Goal: Check status: Check status

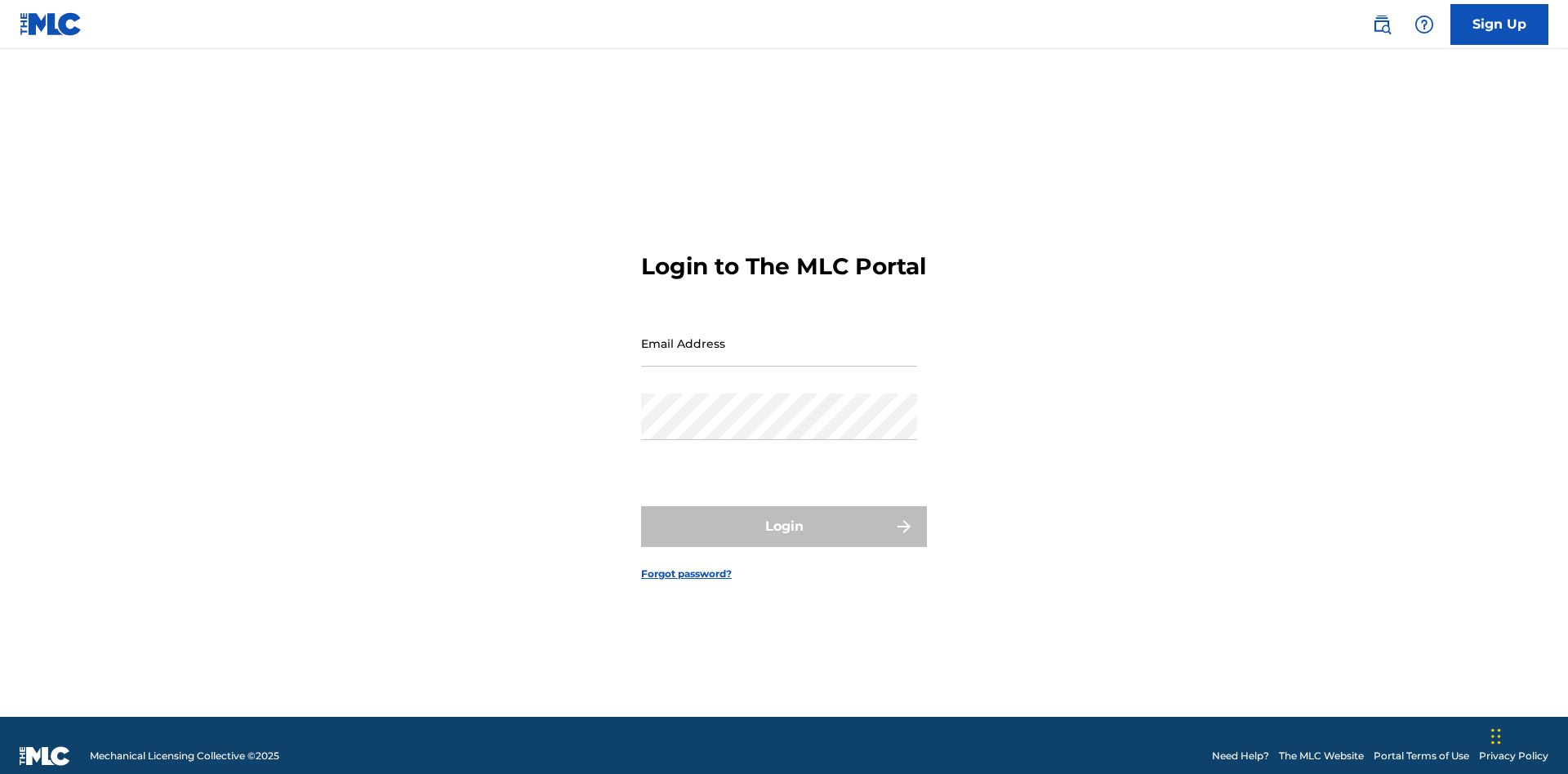
scroll to position [21, 0]
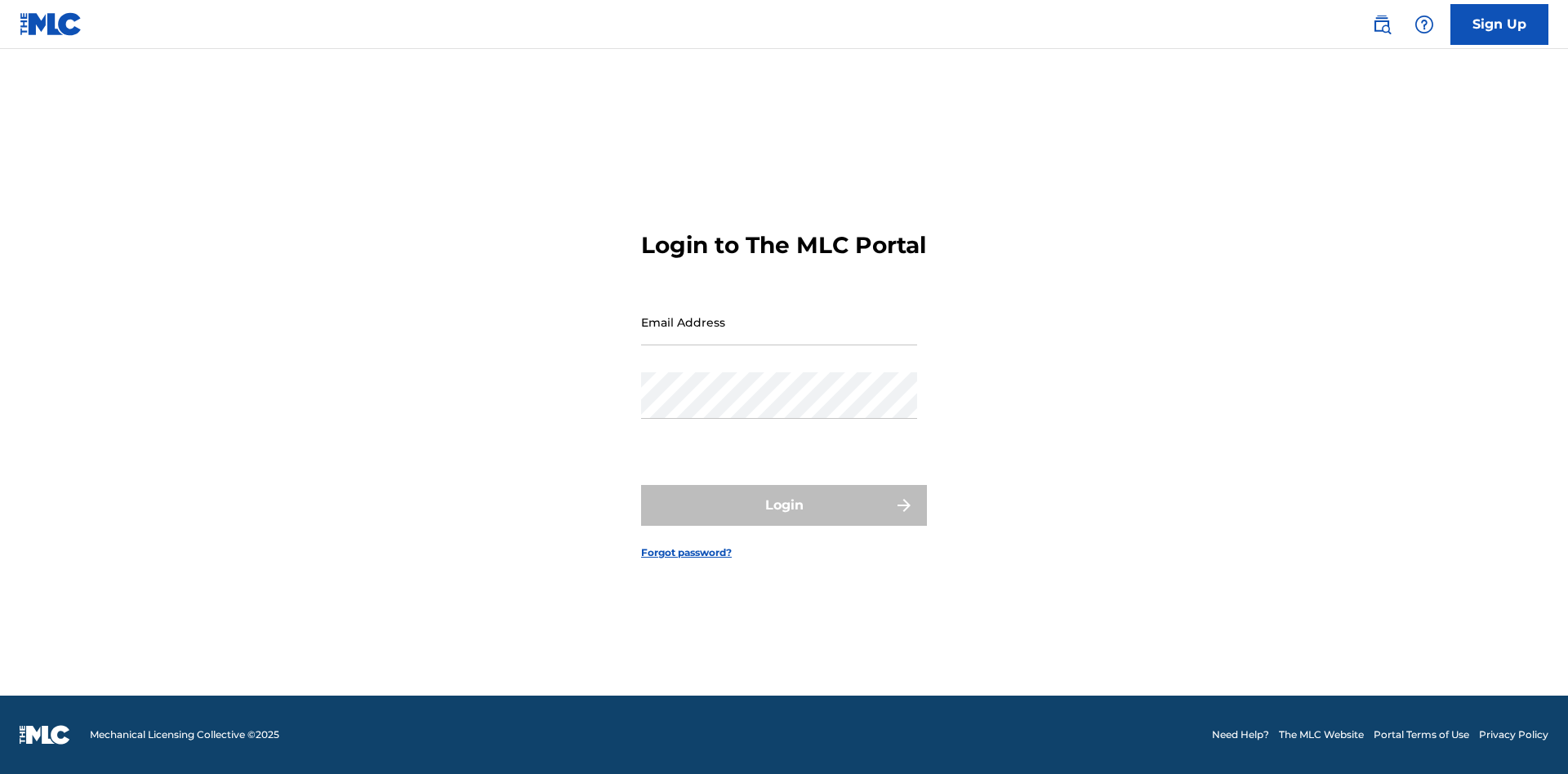
click at [779, 336] on input "Email Address" at bounding box center [779, 322] width 276 height 46
type input "[EMAIL_ADDRESS][DOMAIN_NAME]"
click at [784, 520] on button "Login" at bounding box center [783, 505] width 285 height 40
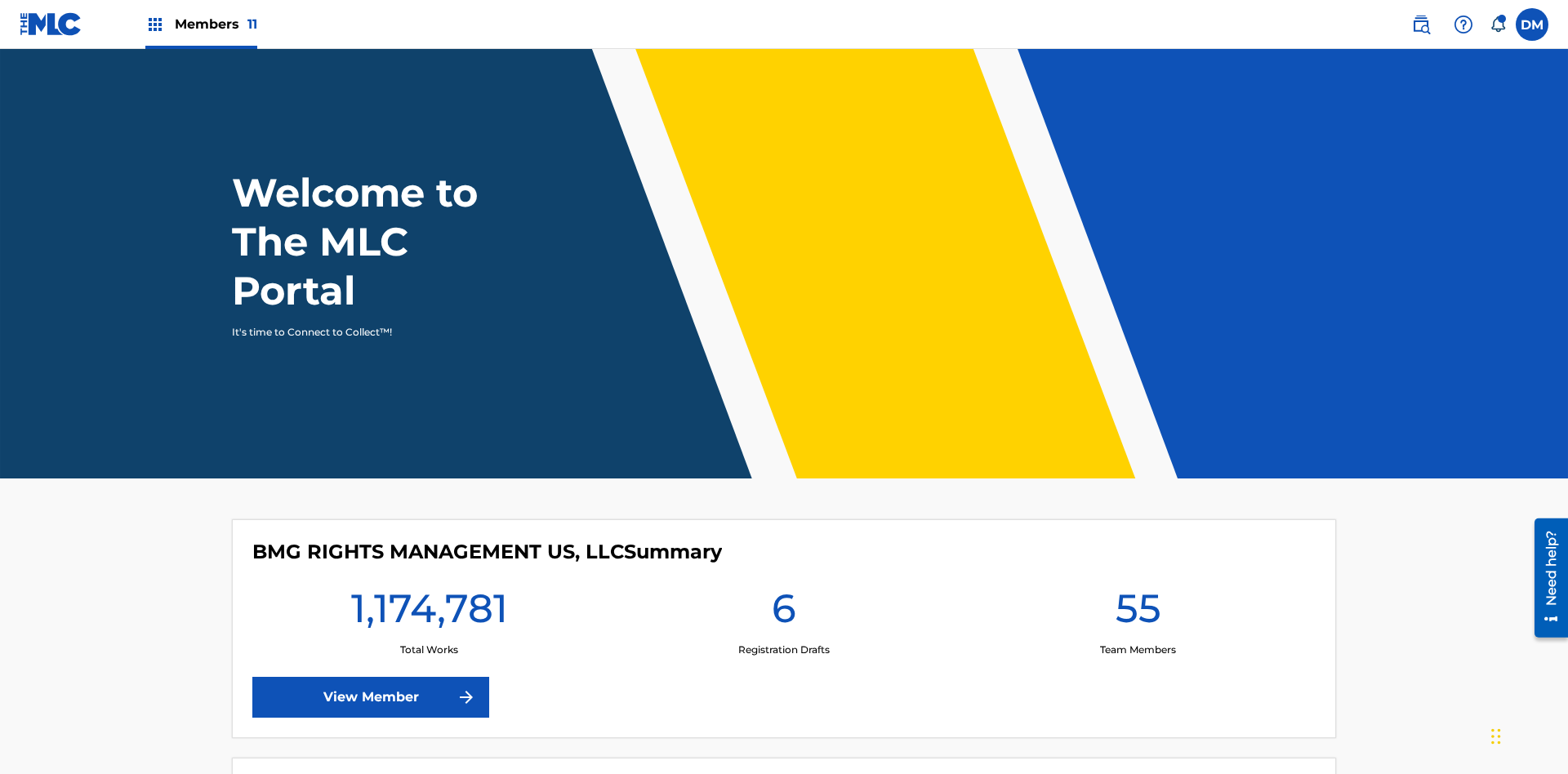
click at [201, 24] on span "Members 11" at bounding box center [216, 24] width 83 height 19
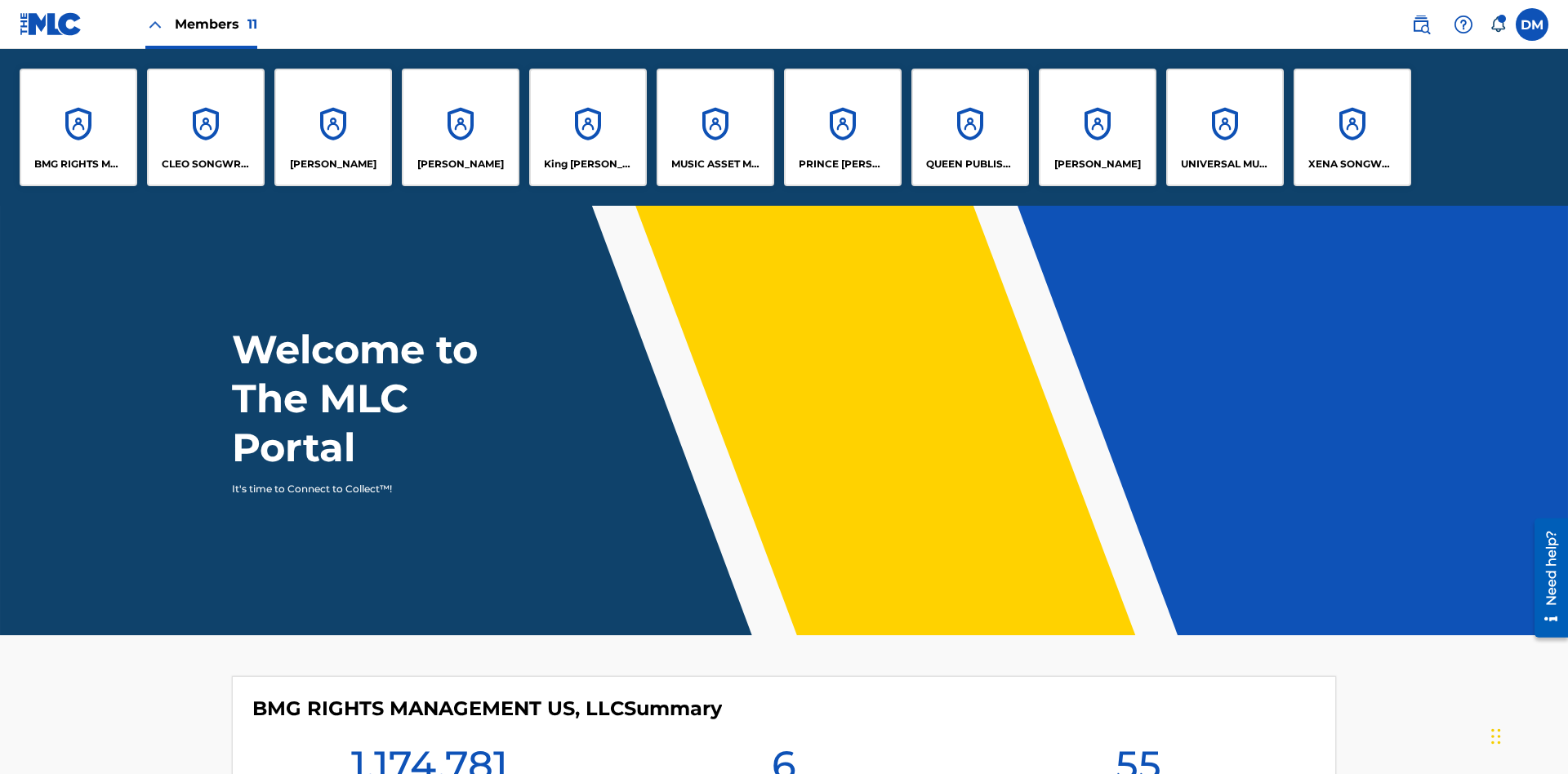
click at [1224, 164] on p "UNIVERSAL MUSIC PUB GROUP" at bounding box center [1225, 163] width 89 height 14
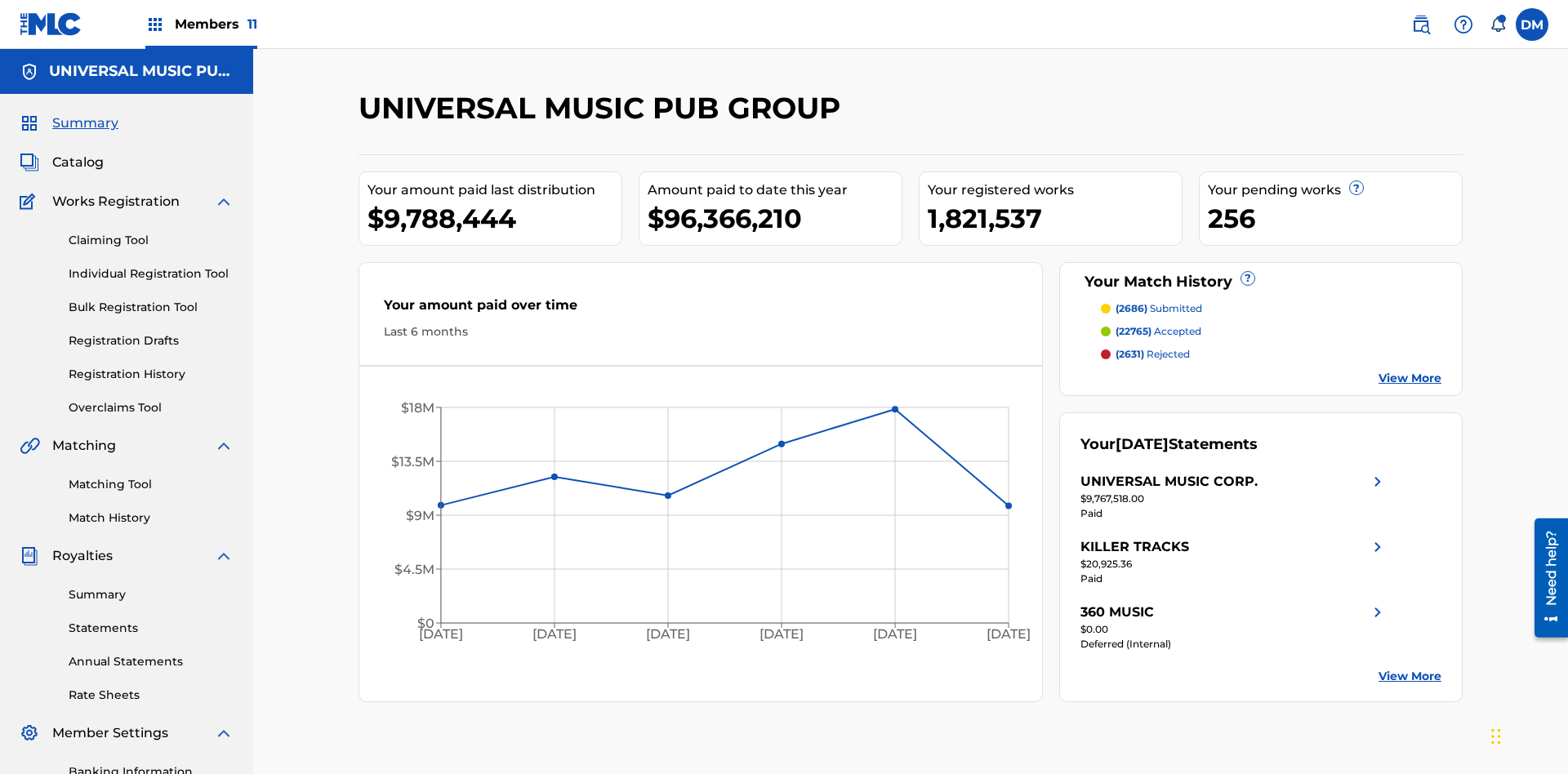
scroll to position [238, 0]
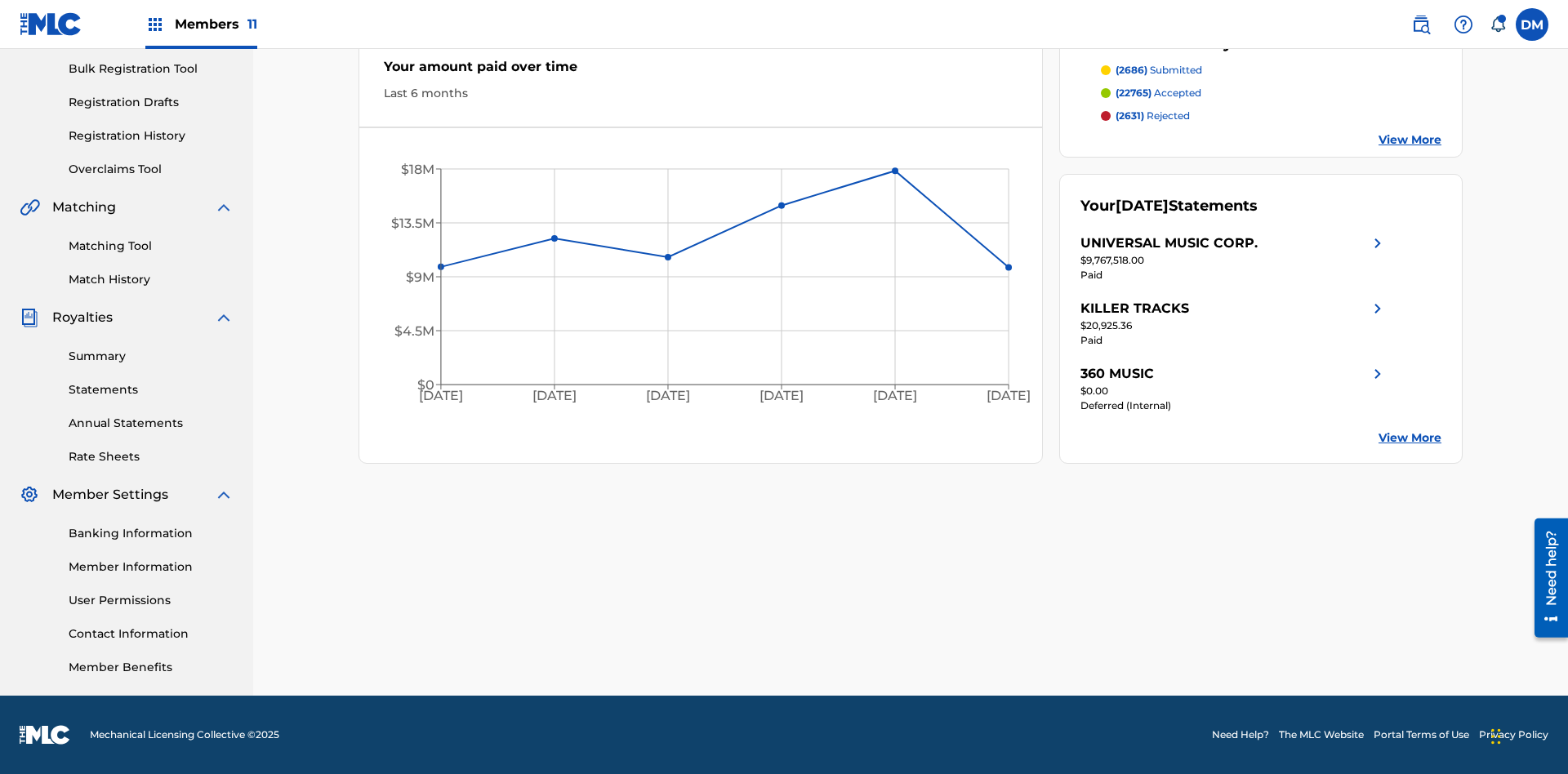
click at [151, 136] on link "Registration History" at bounding box center [151, 136] width 165 height 17
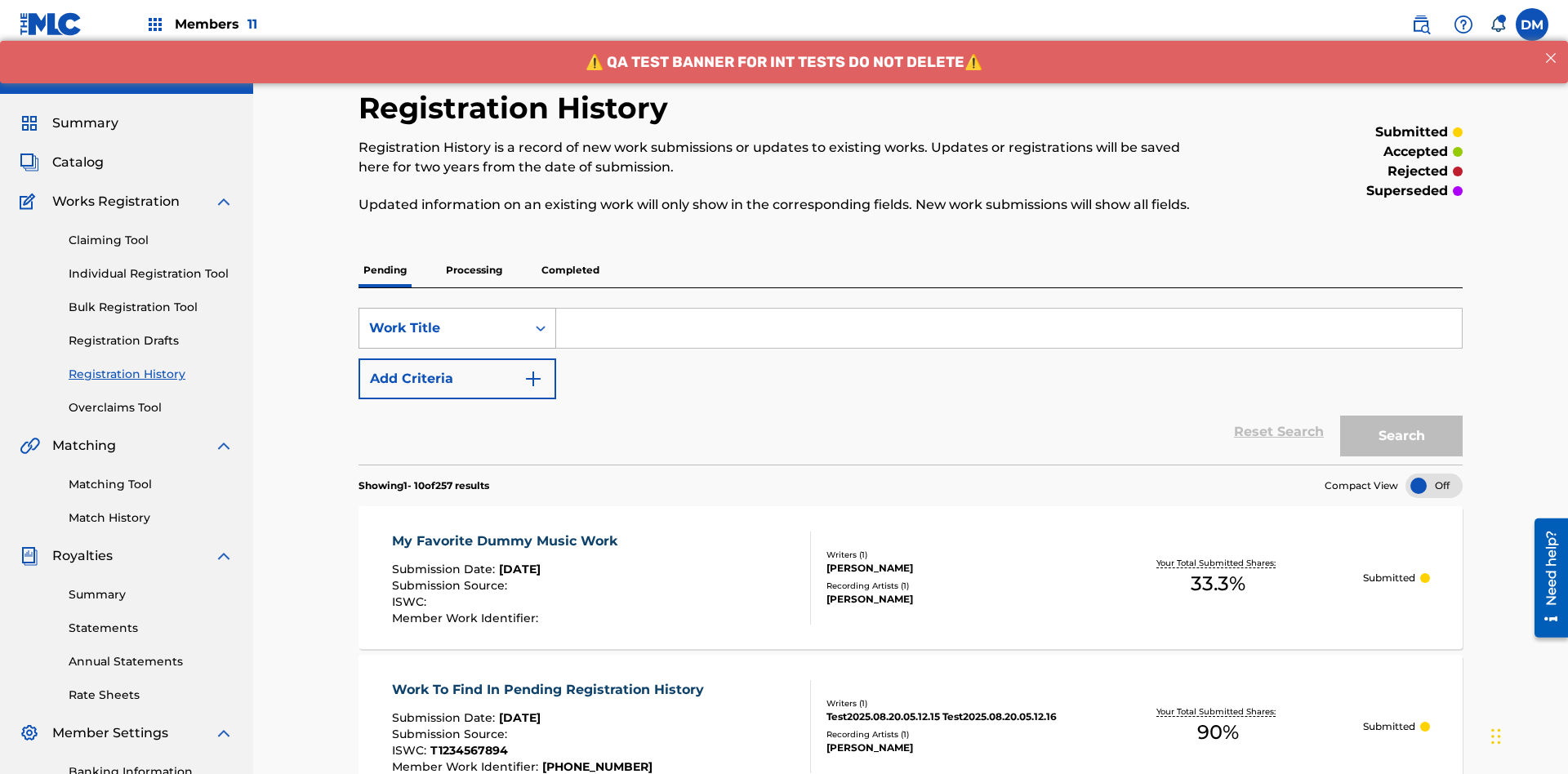
click at [443, 318] on div "Work Title" at bounding box center [442, 328] width 147 height 19
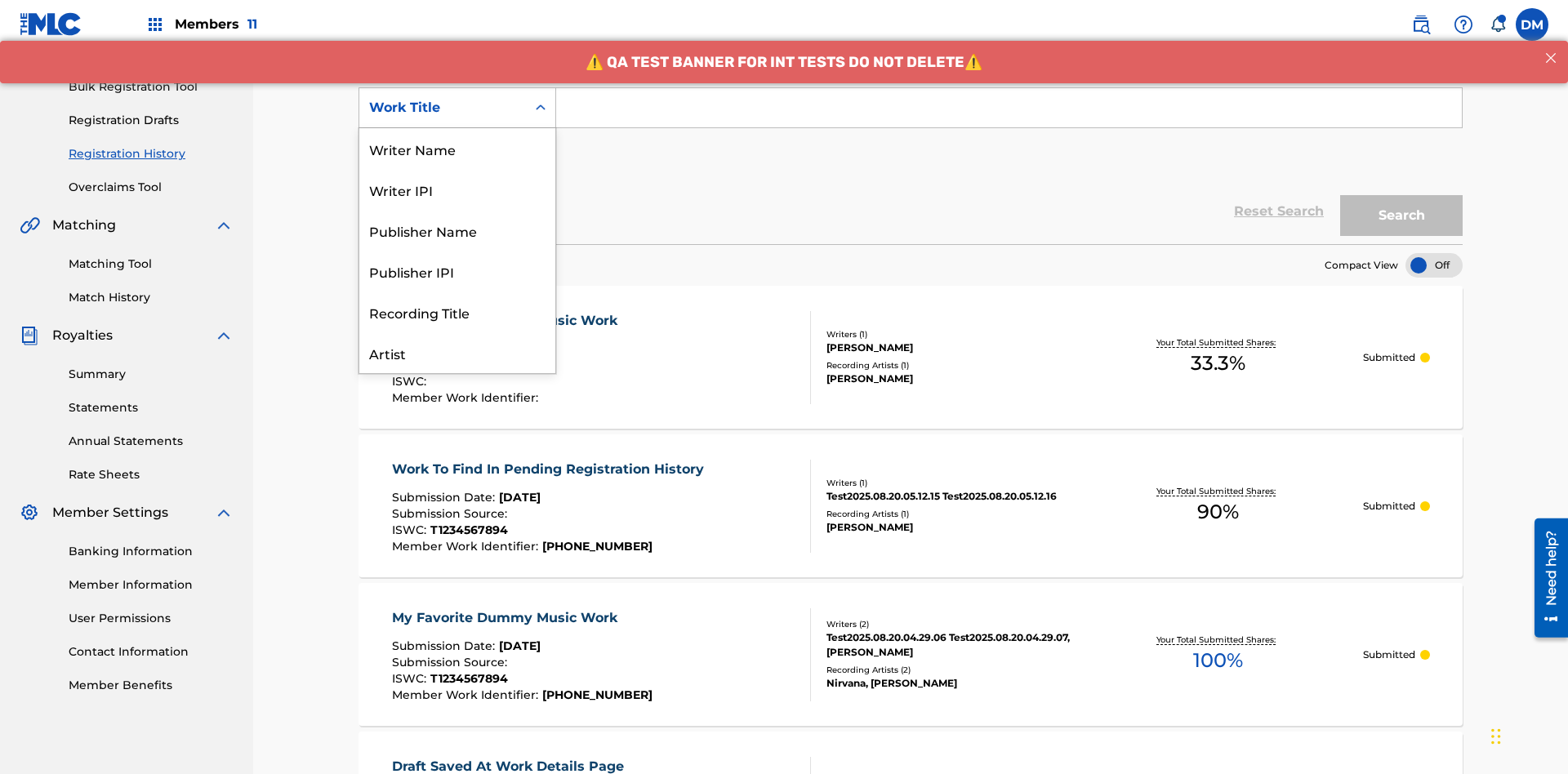
scroll to position [82, 0]
click at [457, 353] on div "Work Title" at bounding box center [457, 353] width 196 height 40
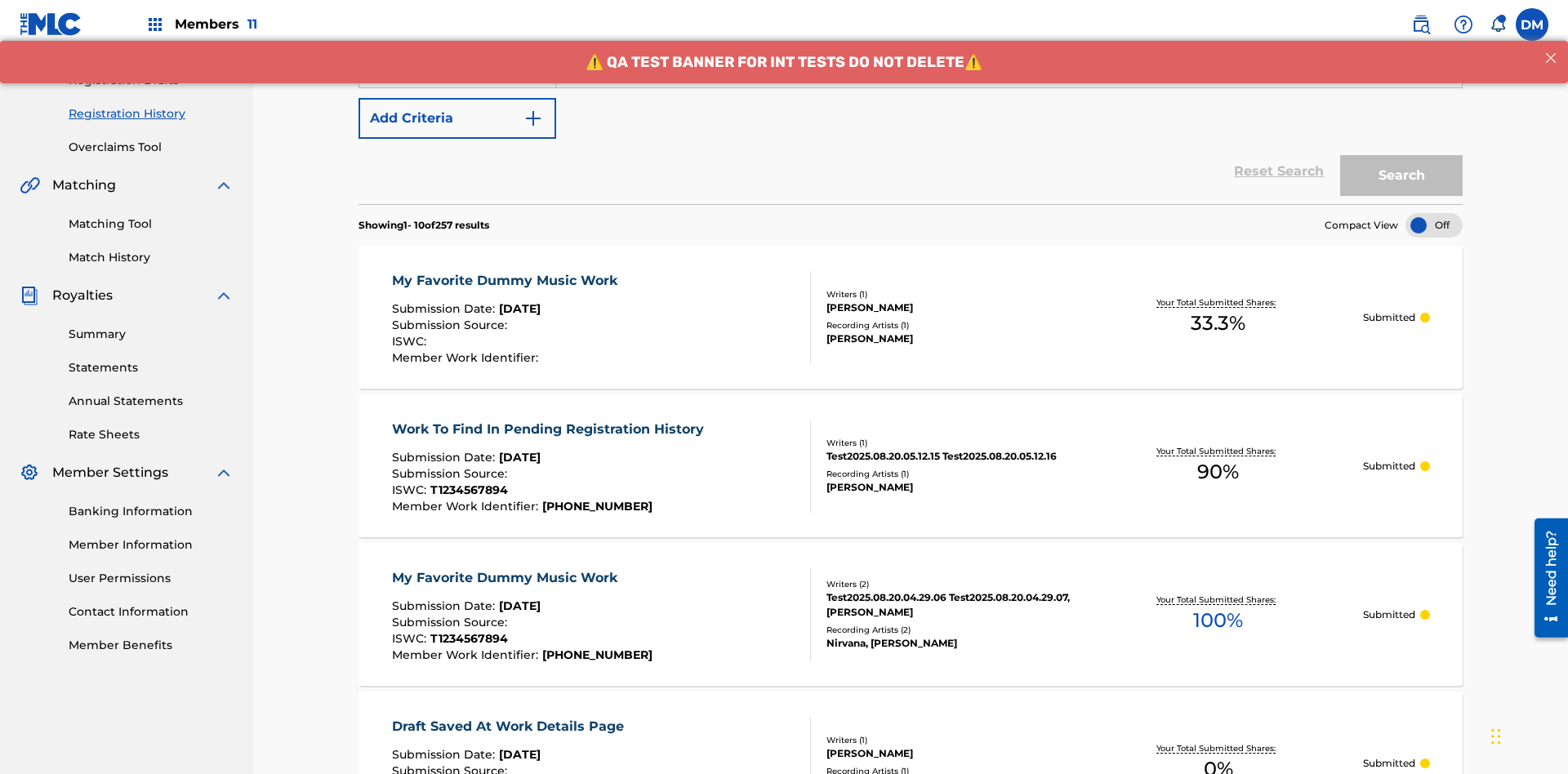
click at [457, 119] on button "Add Criteria" at bounding box center [457, 118] width 198 height 40
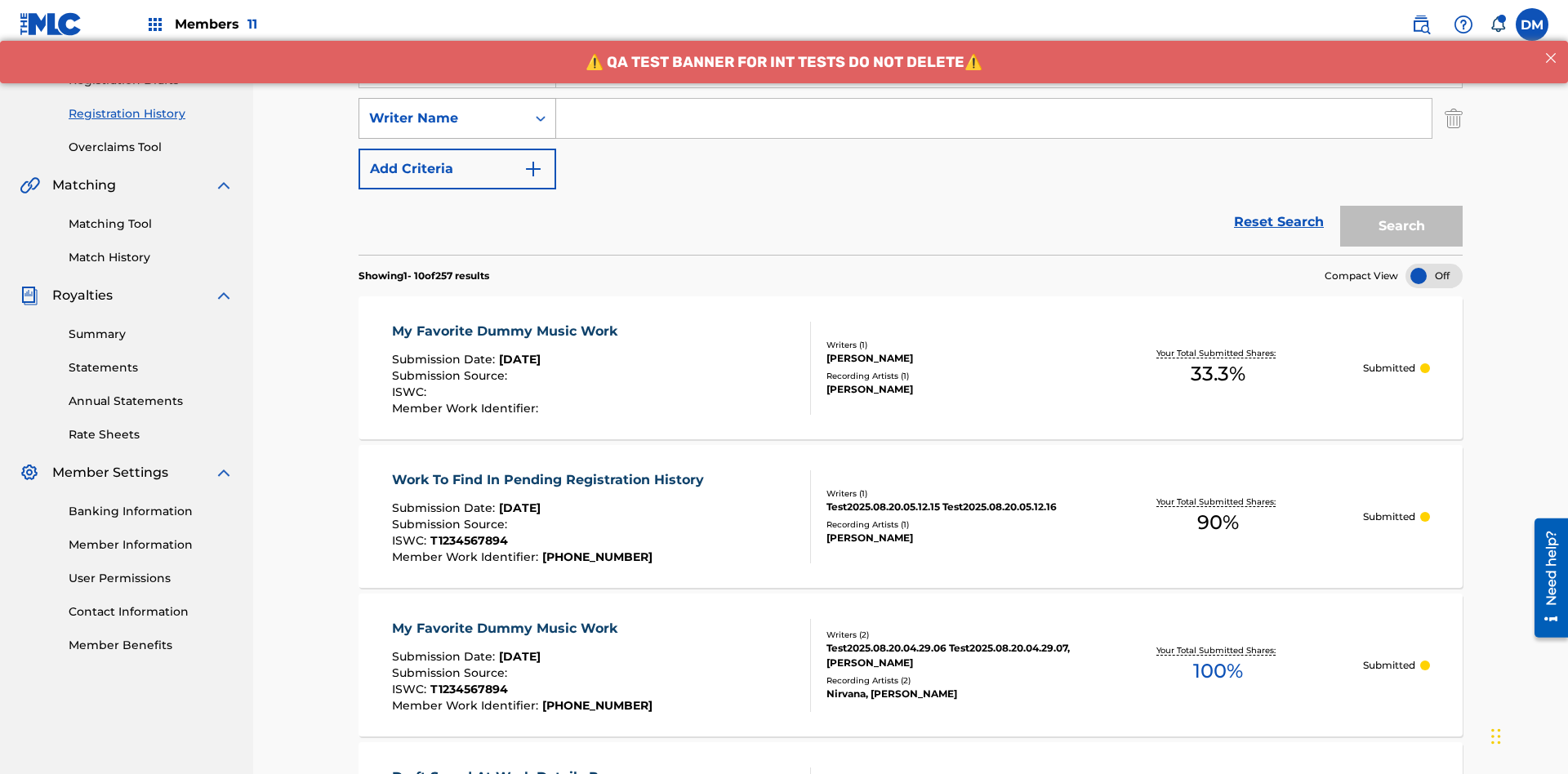
click at [443, 109] on div "Writer Name" at bounding box center [442, 118] width 147 height 19
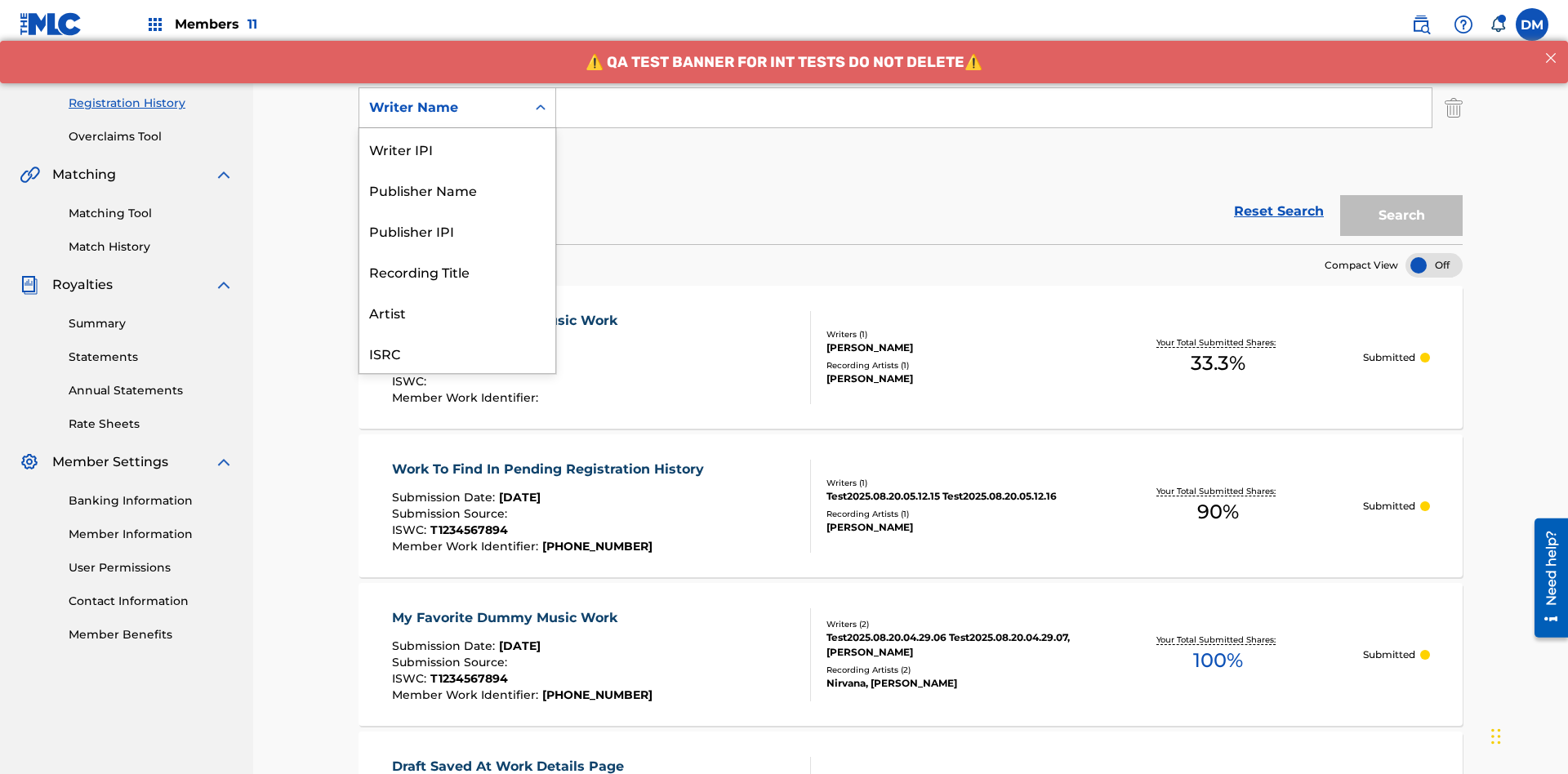
scroll to position [40, 0]
click at [457, 230] on div "Recording Title" at bounding box center [457, 230] width 196 height 40
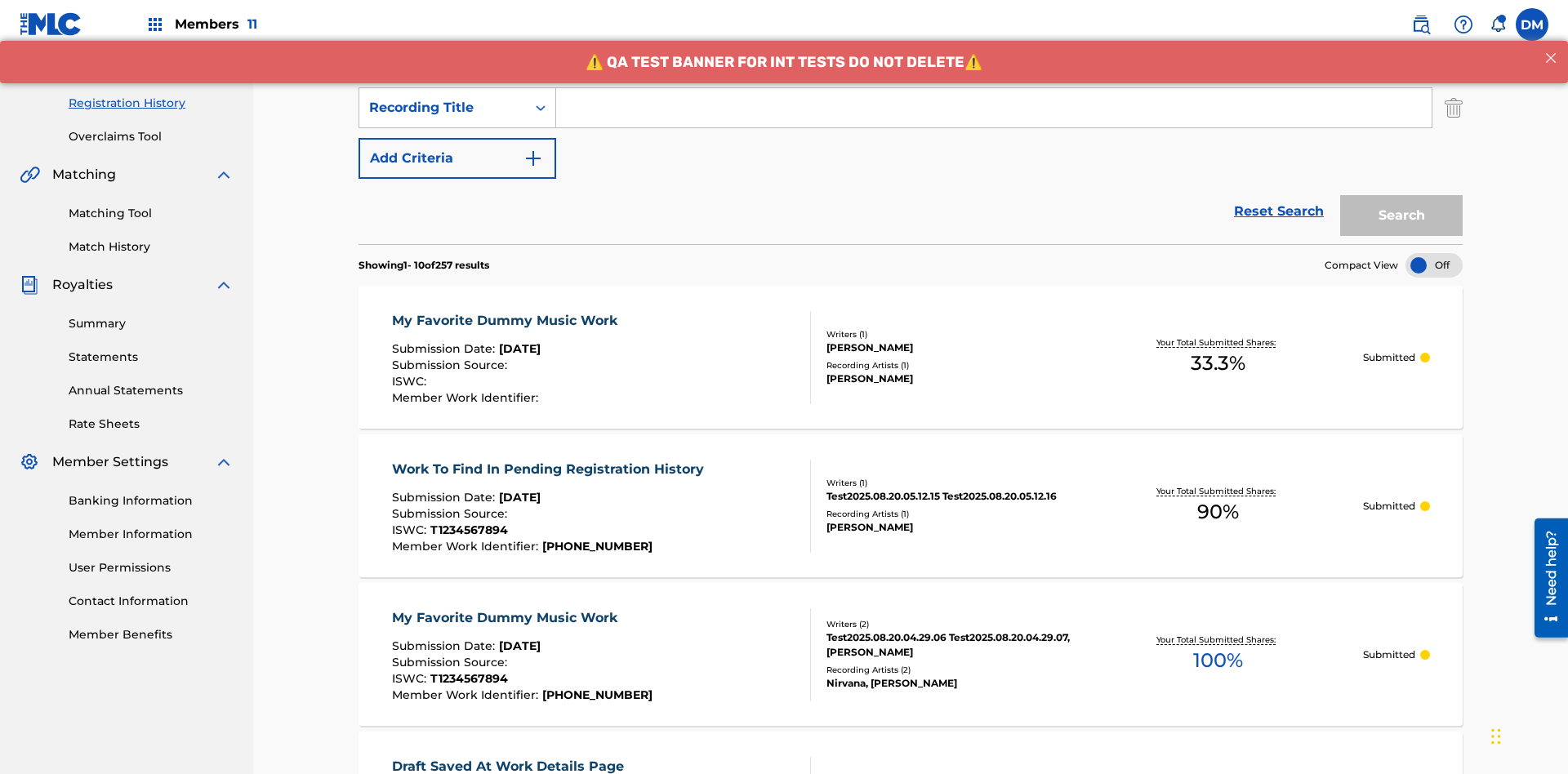
click at [457, 138] on button "Add Criteria" at bounding box center [457, 158] width 198 height 40
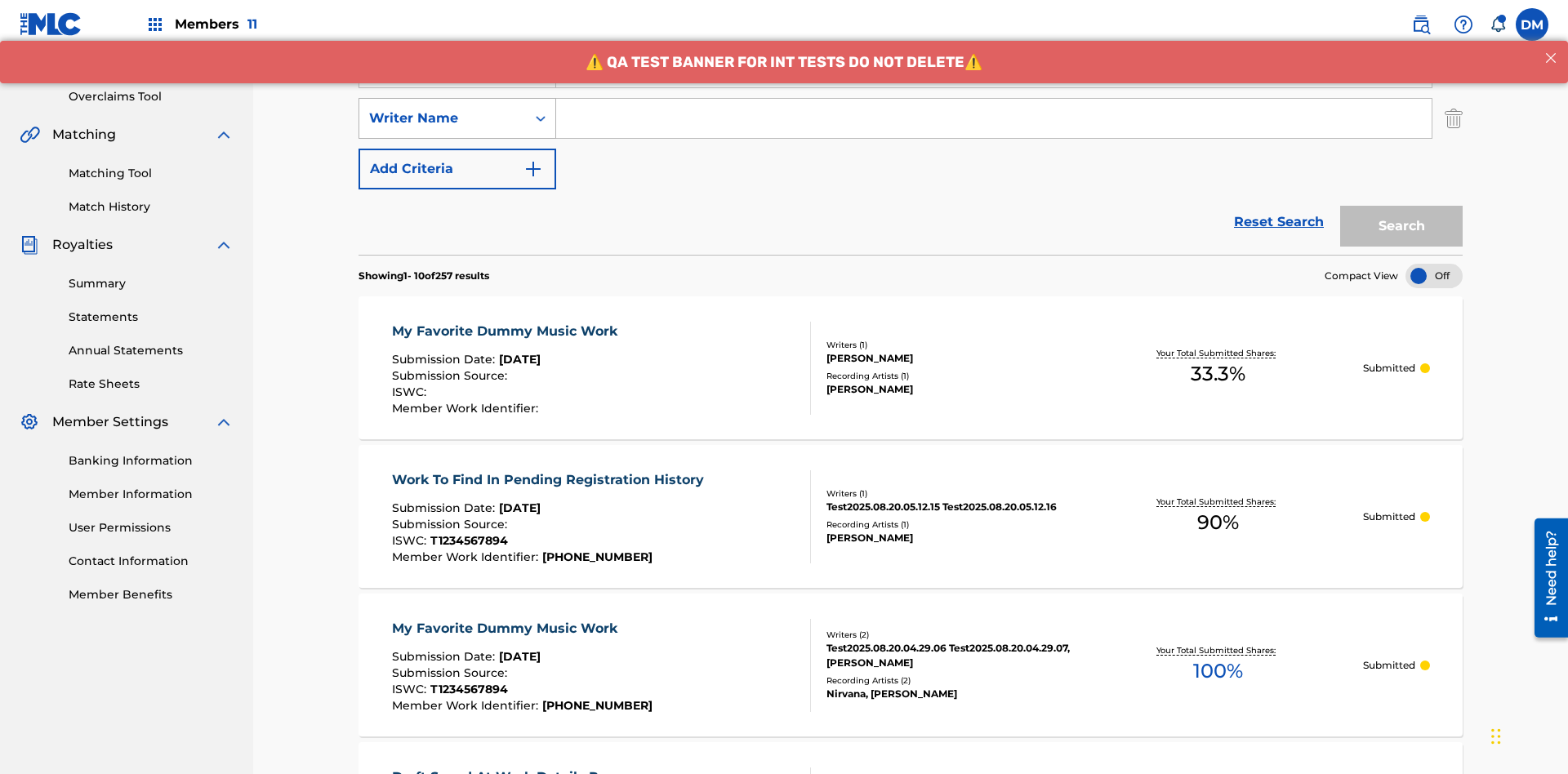
click at [443, 109] on div "Writer Name" at bounding box center [442, 118] width 147 height 19
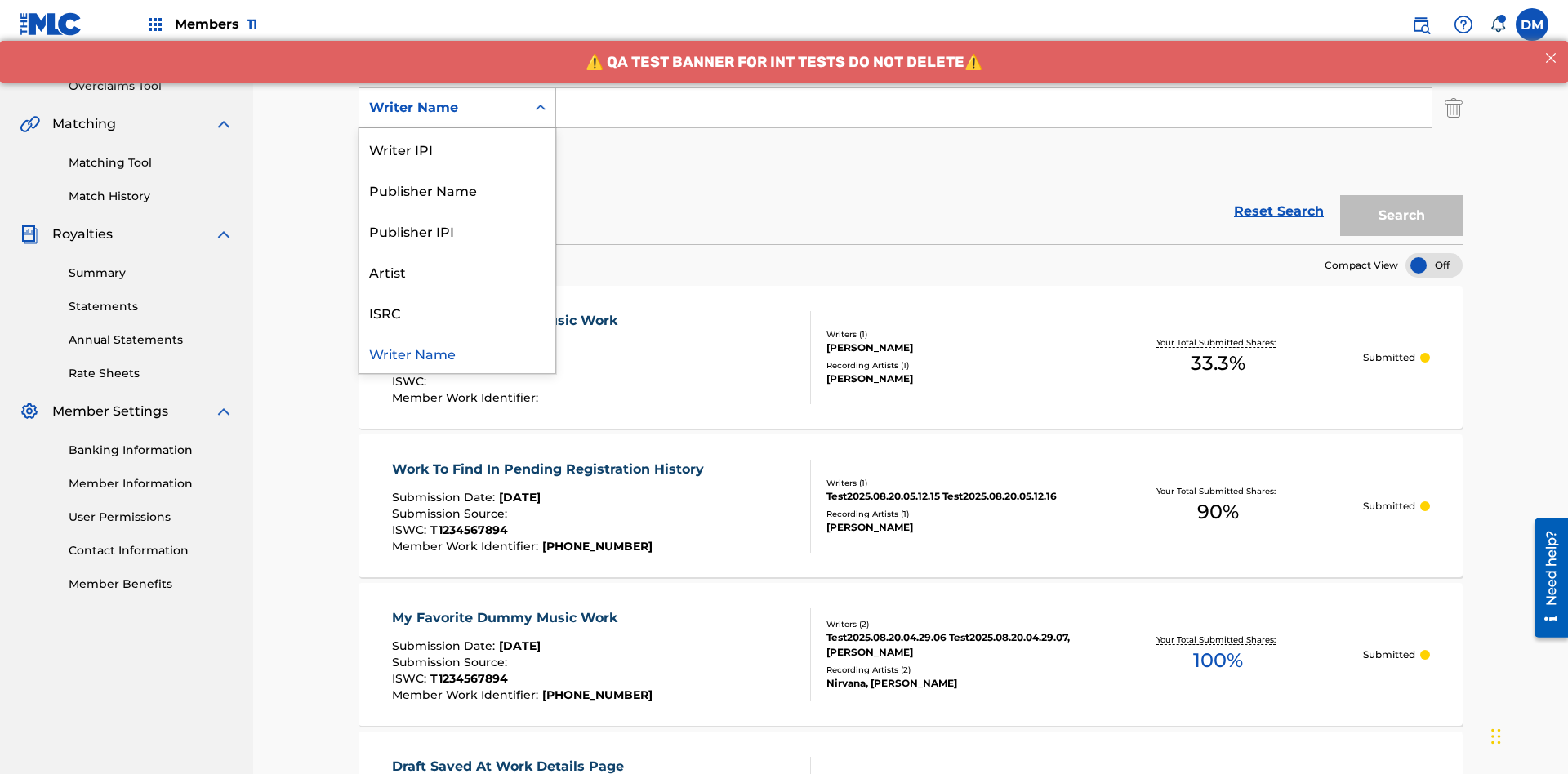
click at [457, 312] on div "ISRC" at bounding box center [457, 312] width 196 height 40
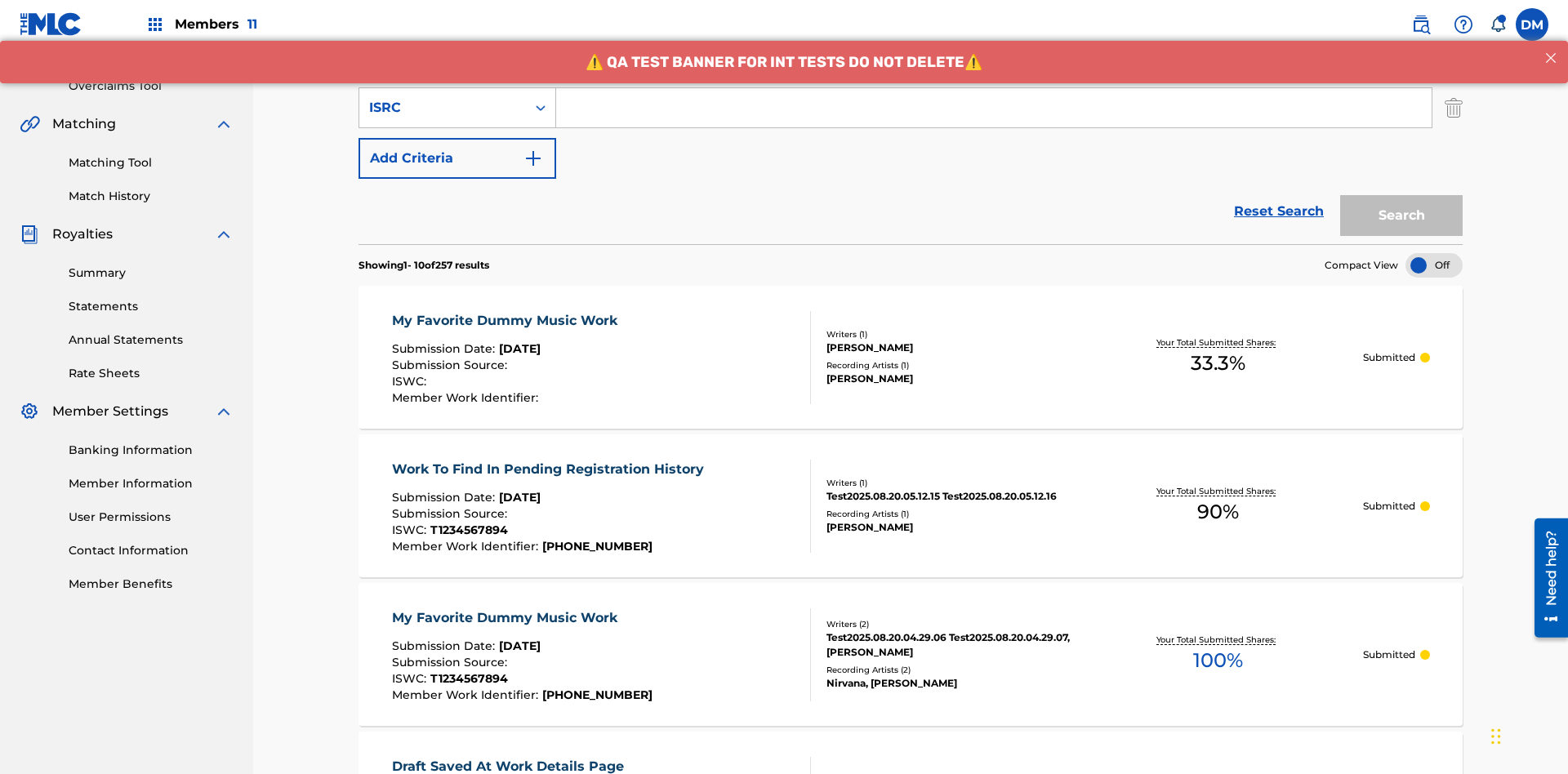
click at [457, 138] on button "Add Criteria" at bounding box center [457, 158] width 198 height 40
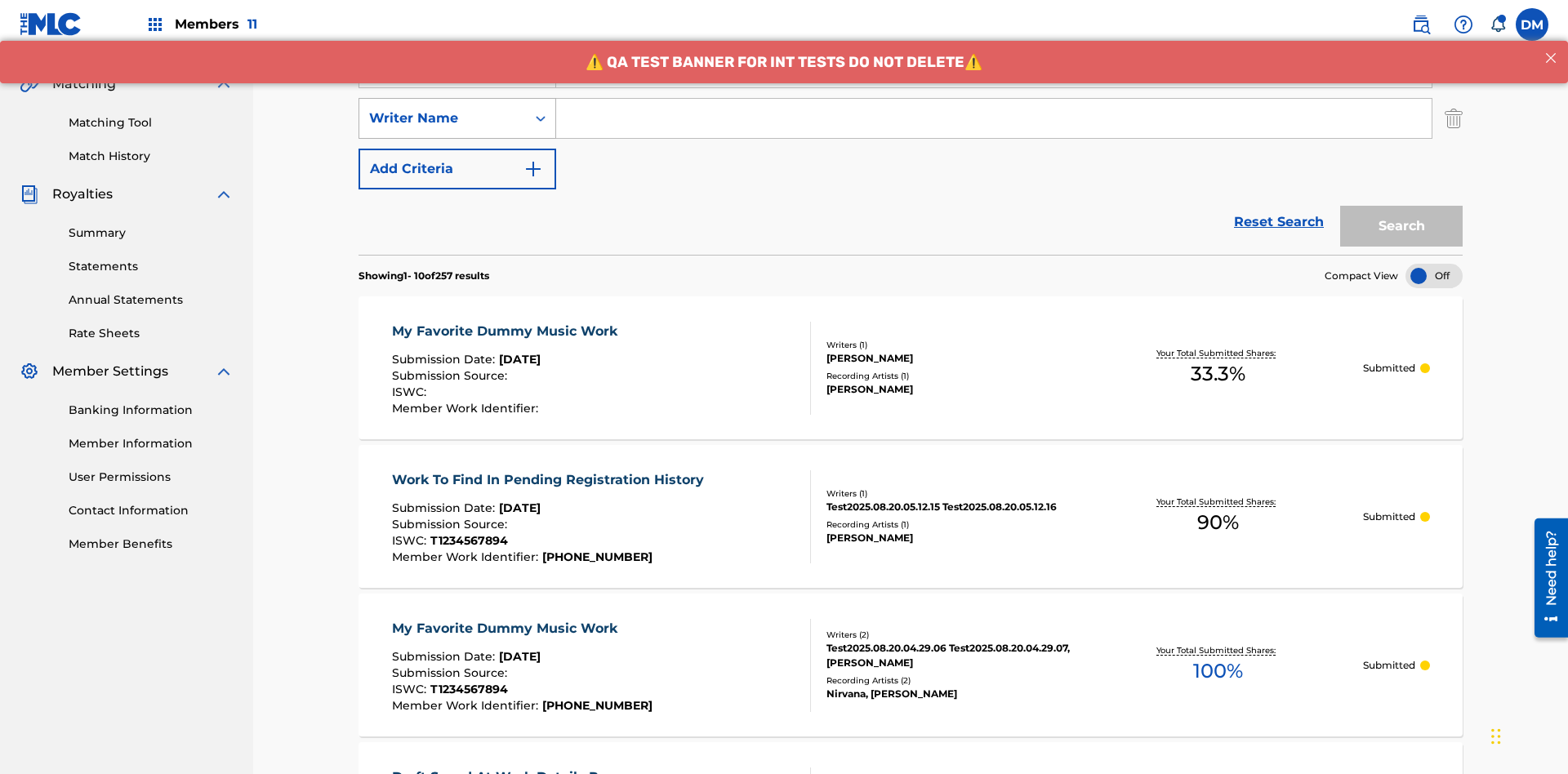
click at [443, 109] on div "Writer Name" at bounding box center [442, 118] width 147 height 19
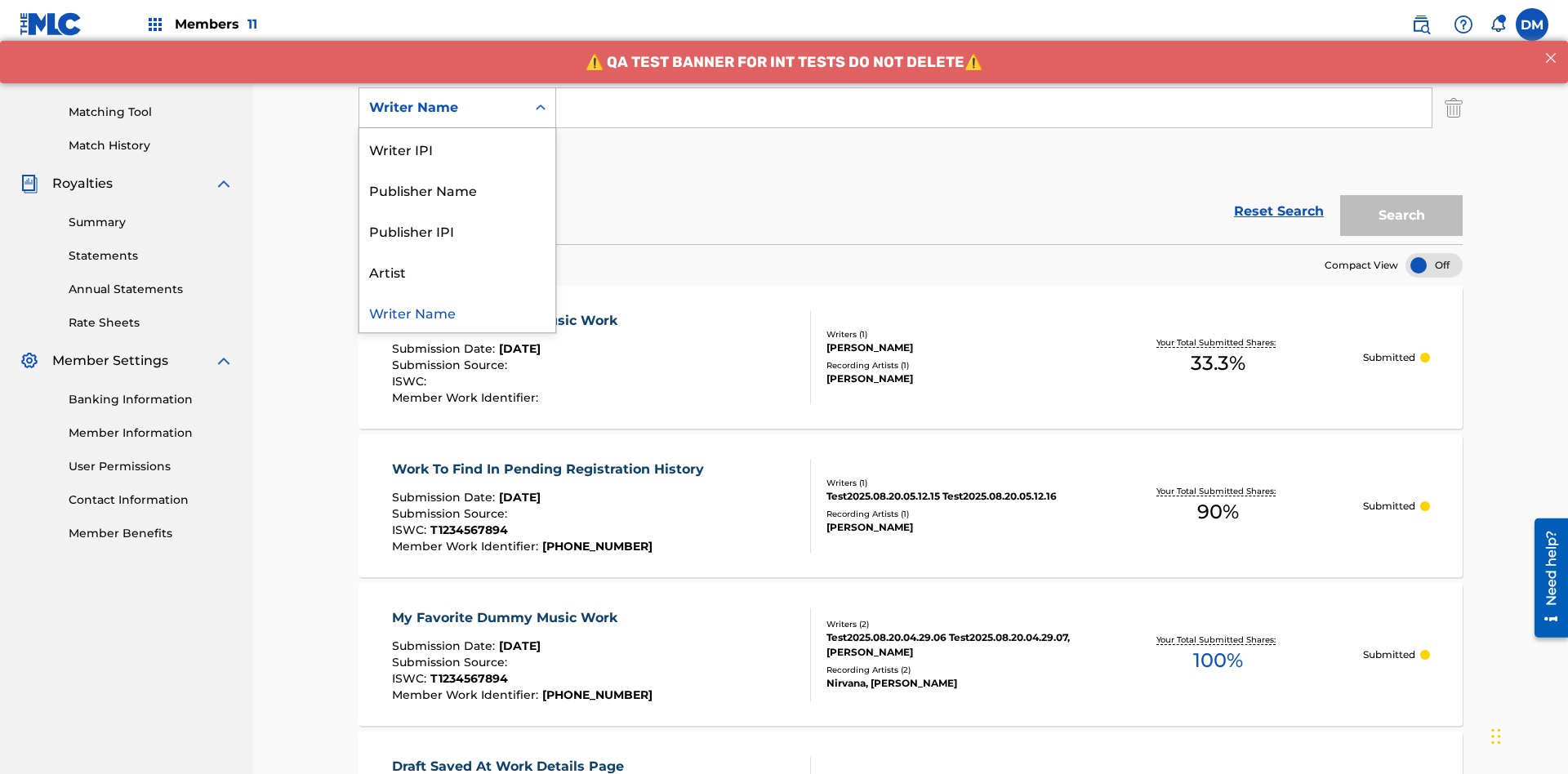
click at [457, 312] on div "Writer Name" at bounding box center [457, 312] width 196 height 40
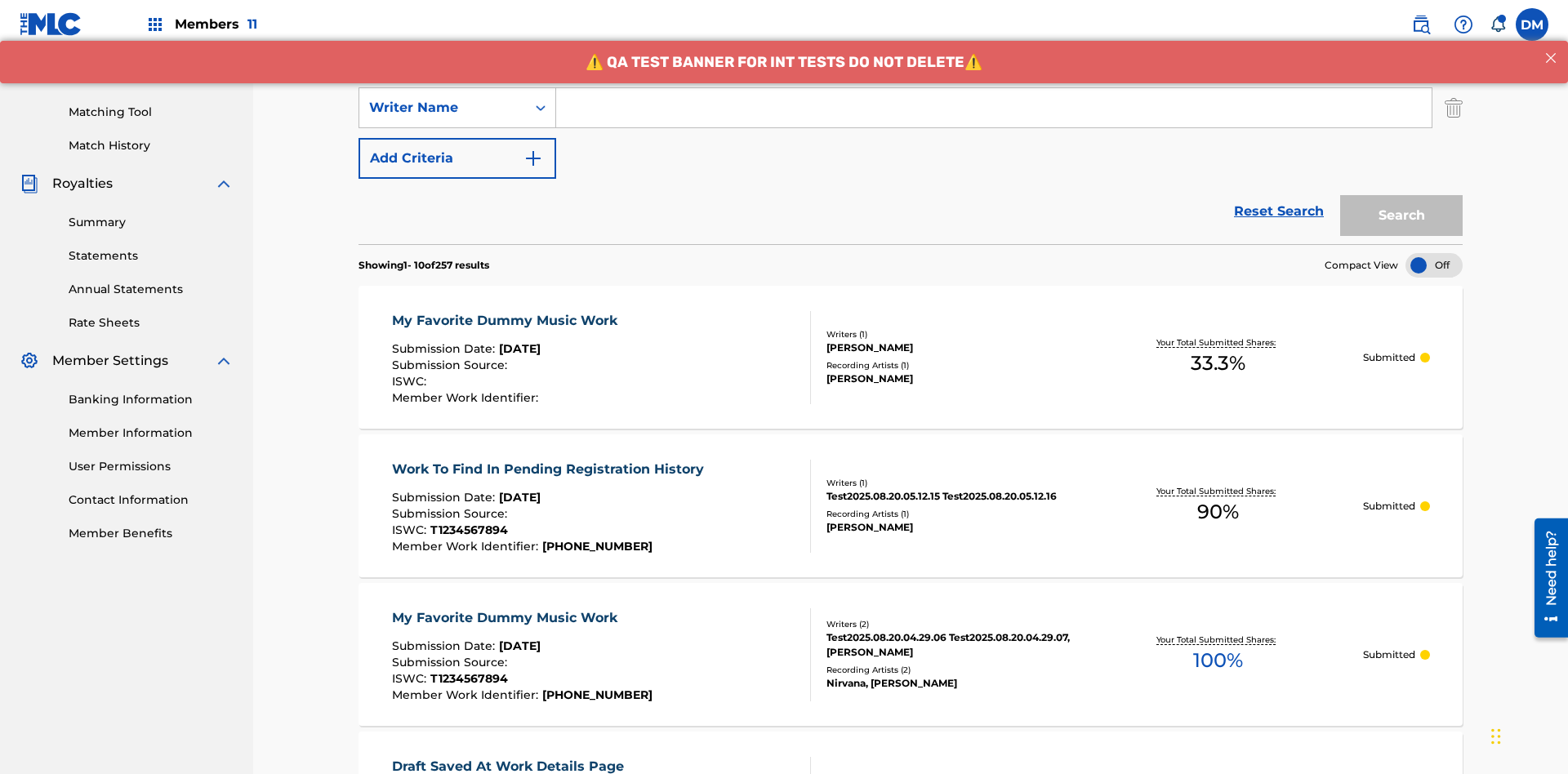
click at [457, 138] on button "Add Criteria" at bounding box center [457, 158] width 198 height 40
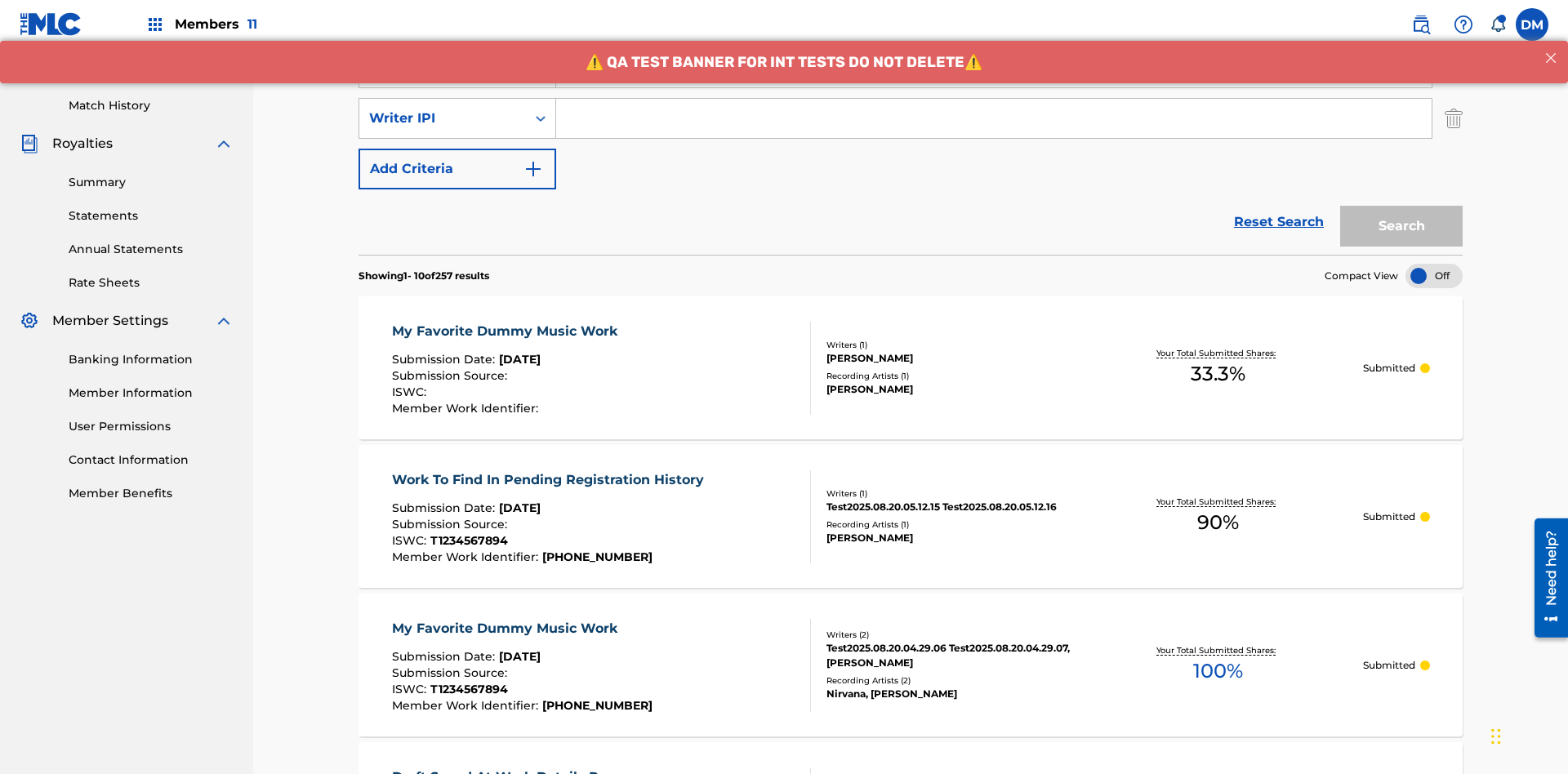
scroll to position [423, 0]
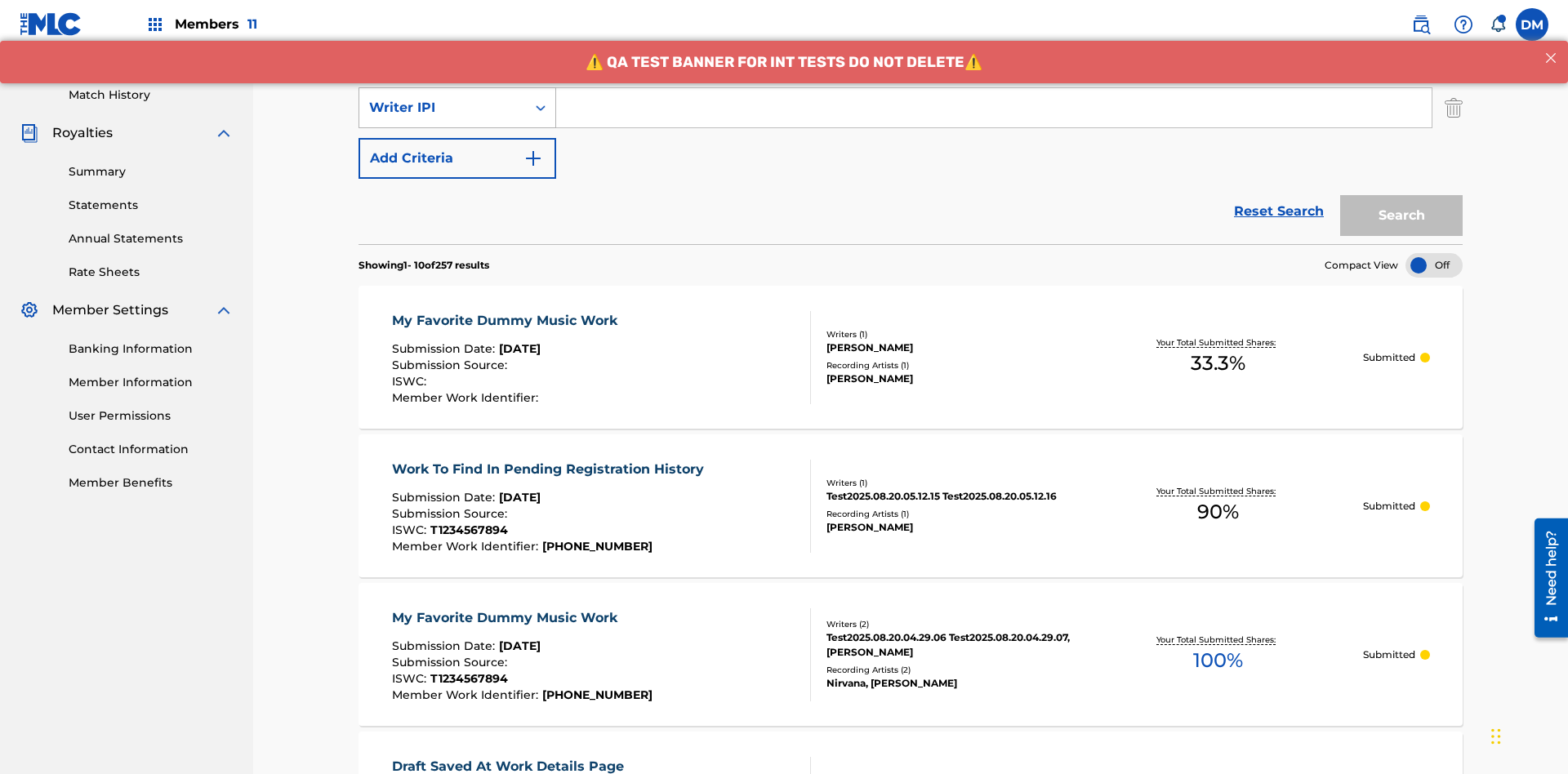
click at [443, 108] on div "Writer IPI" at bounding box center [442, 107] width 147 height 19
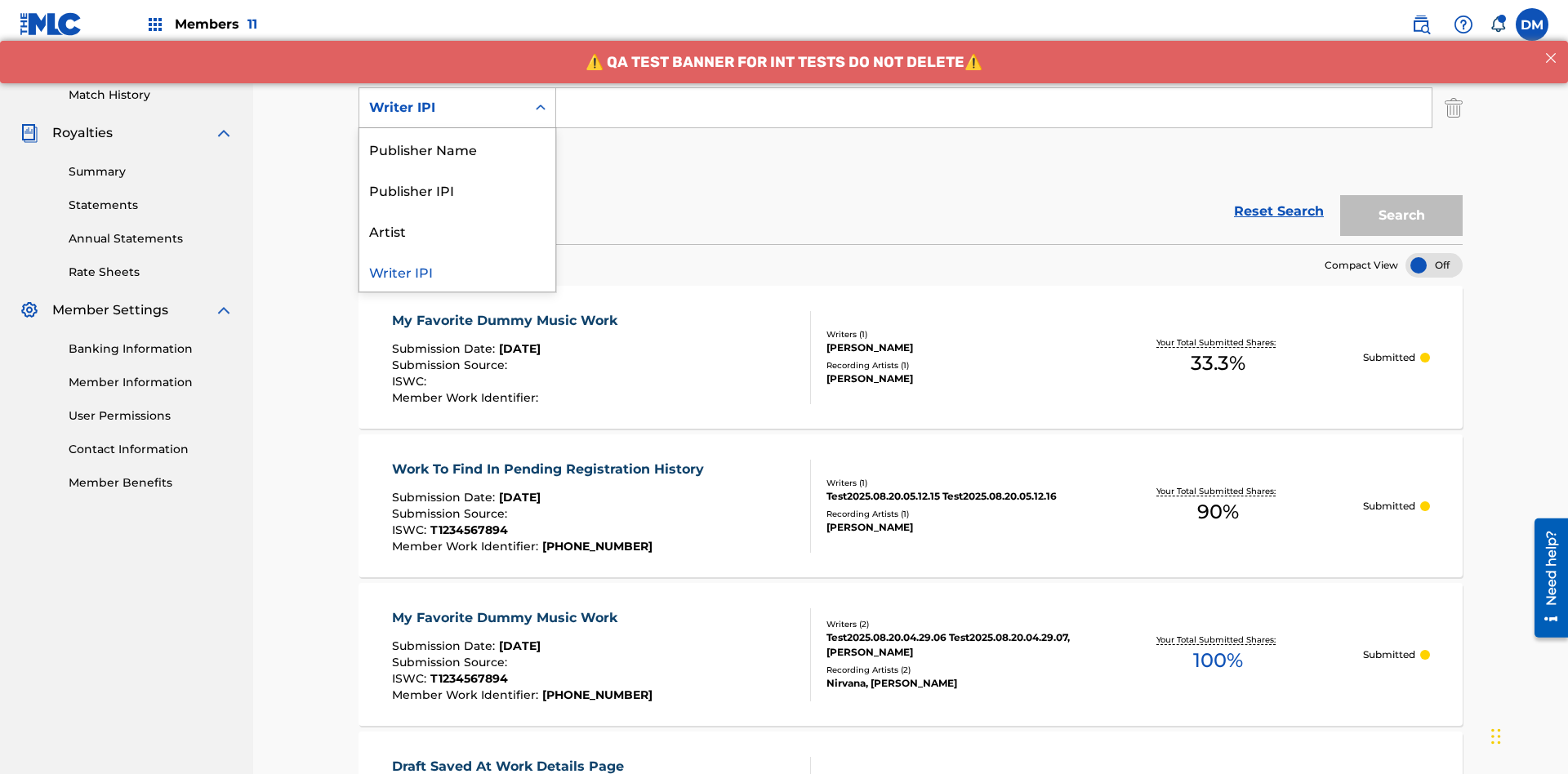
click at [457, 149] on div "Publisher Name" at bounding box center [457, 148] width 196 height 40
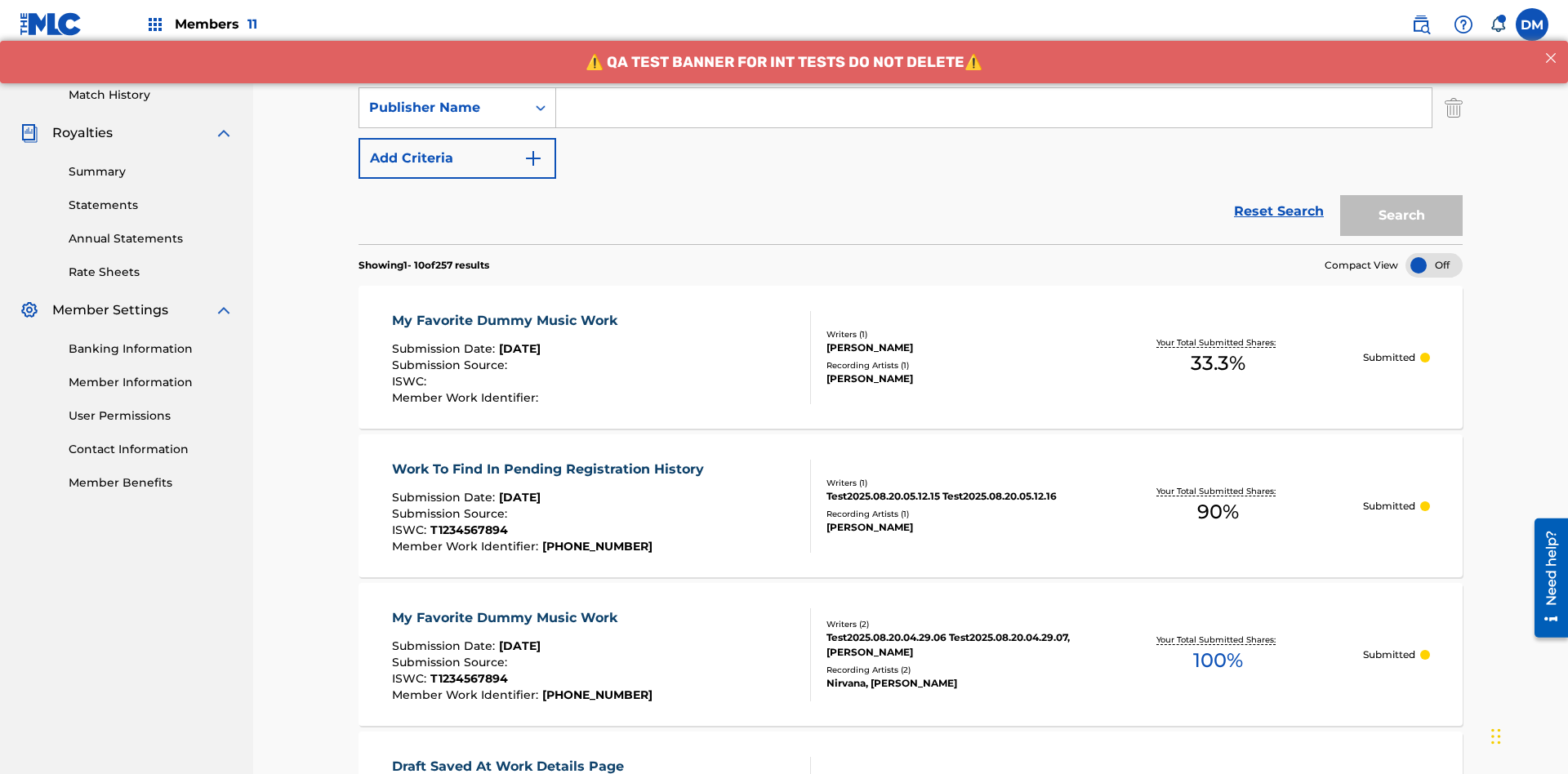
click at [457, 138] on button "Add Criteria" at bounding box center [457, 158] width 198 height 40
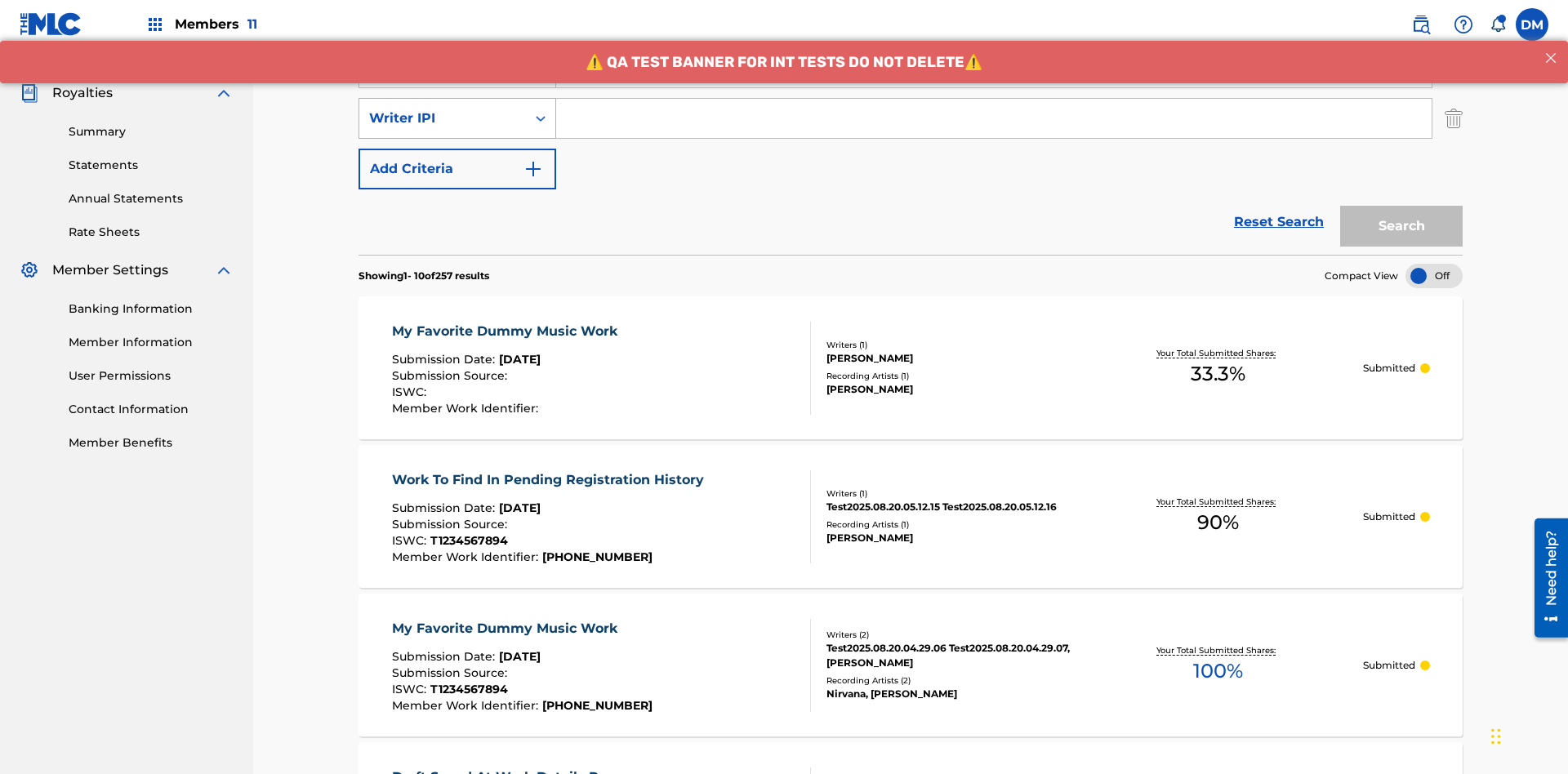
click at [443, 109] on div "Writer IPI" at bounding box center [442, 118] width 147 height 19
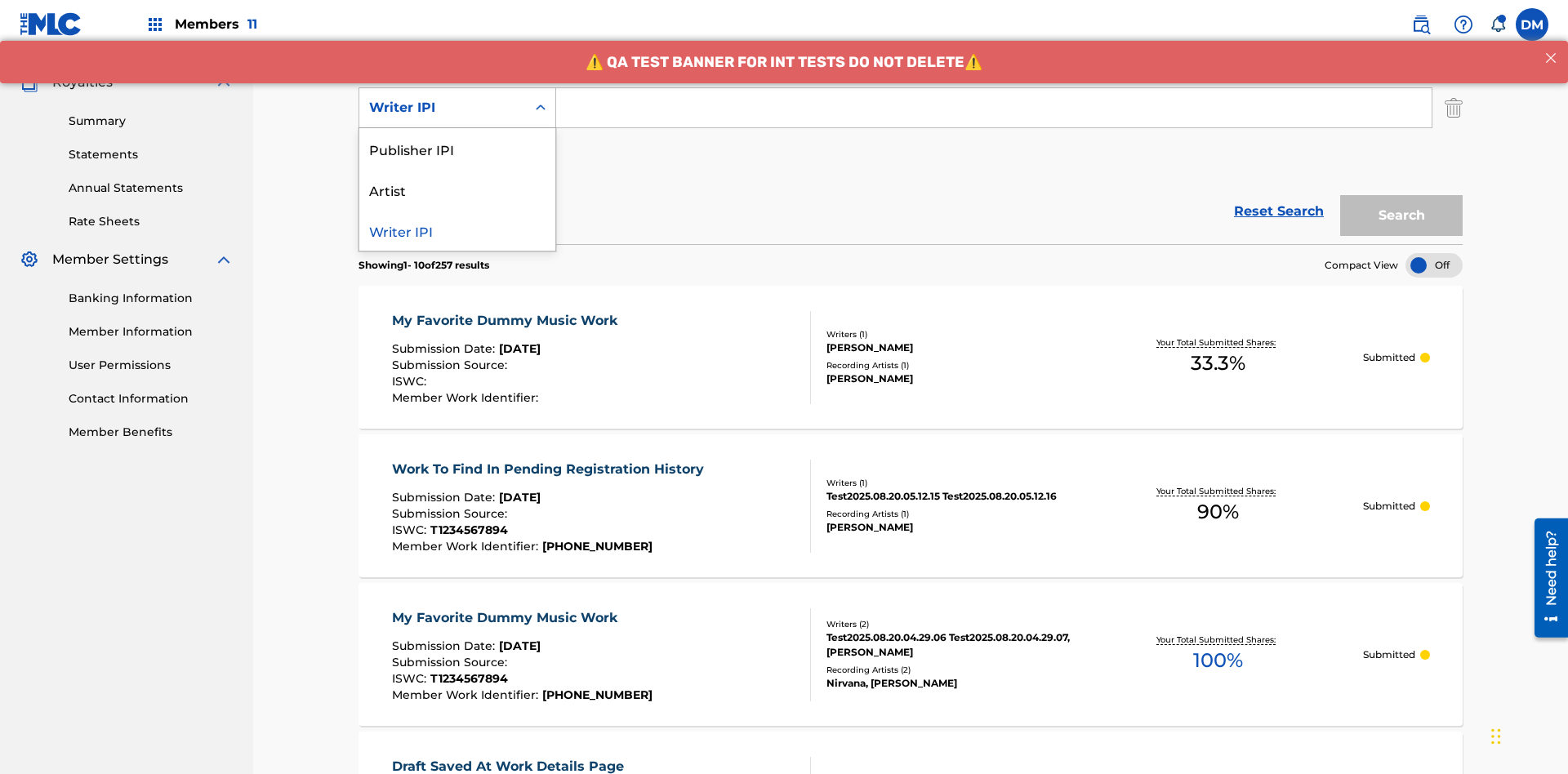
click at [457, 149] on div "Publisher IPI" at bounding box center [457, 148] width 196 height 40
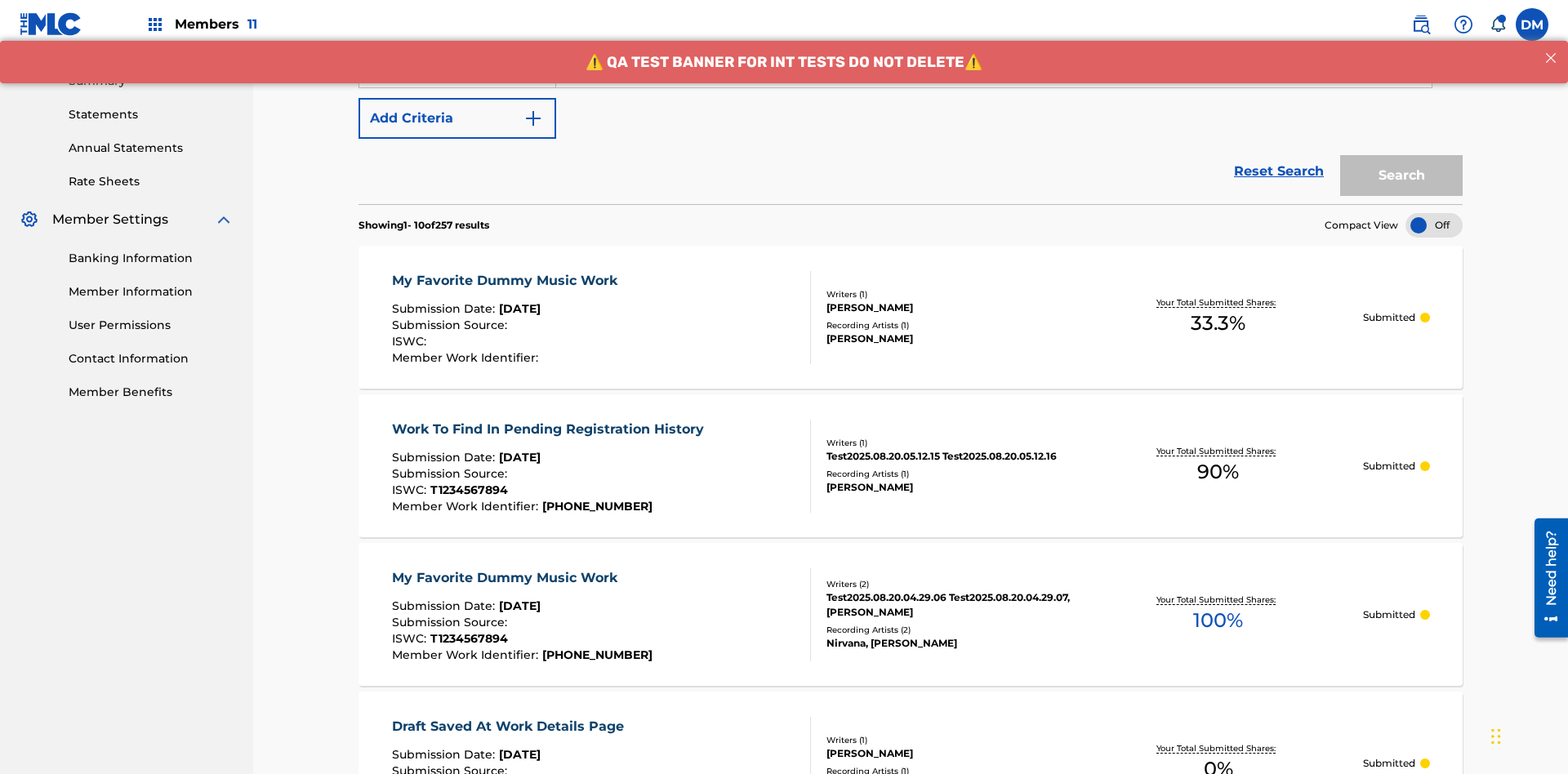
click at [457, 119] on button "Add Criteria" at bounding box center [457, 118] width 198 height 40
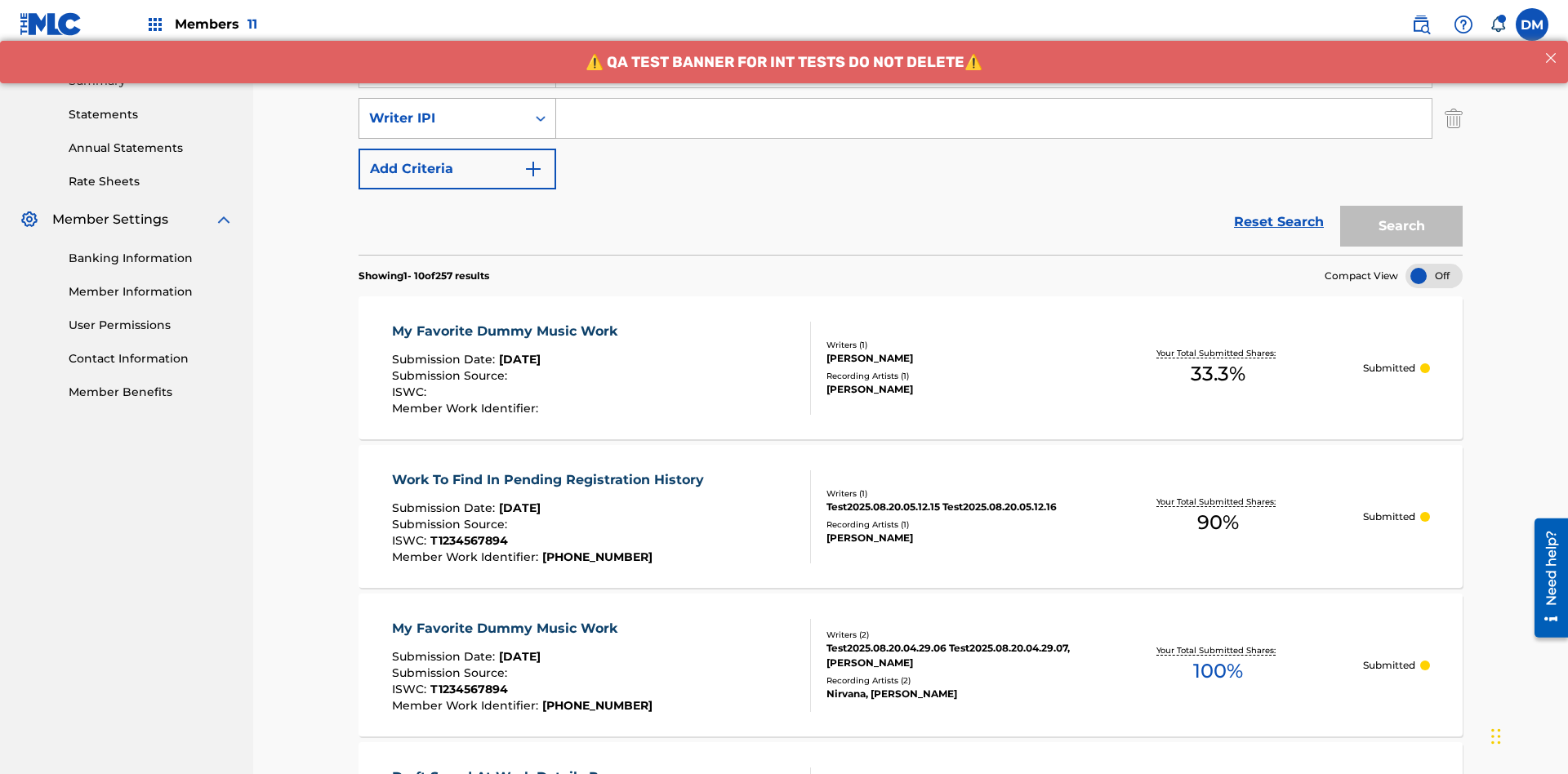
click at [443, 109] on div "Writer IPI" at bounding box center [442, 118] width 147 height 19
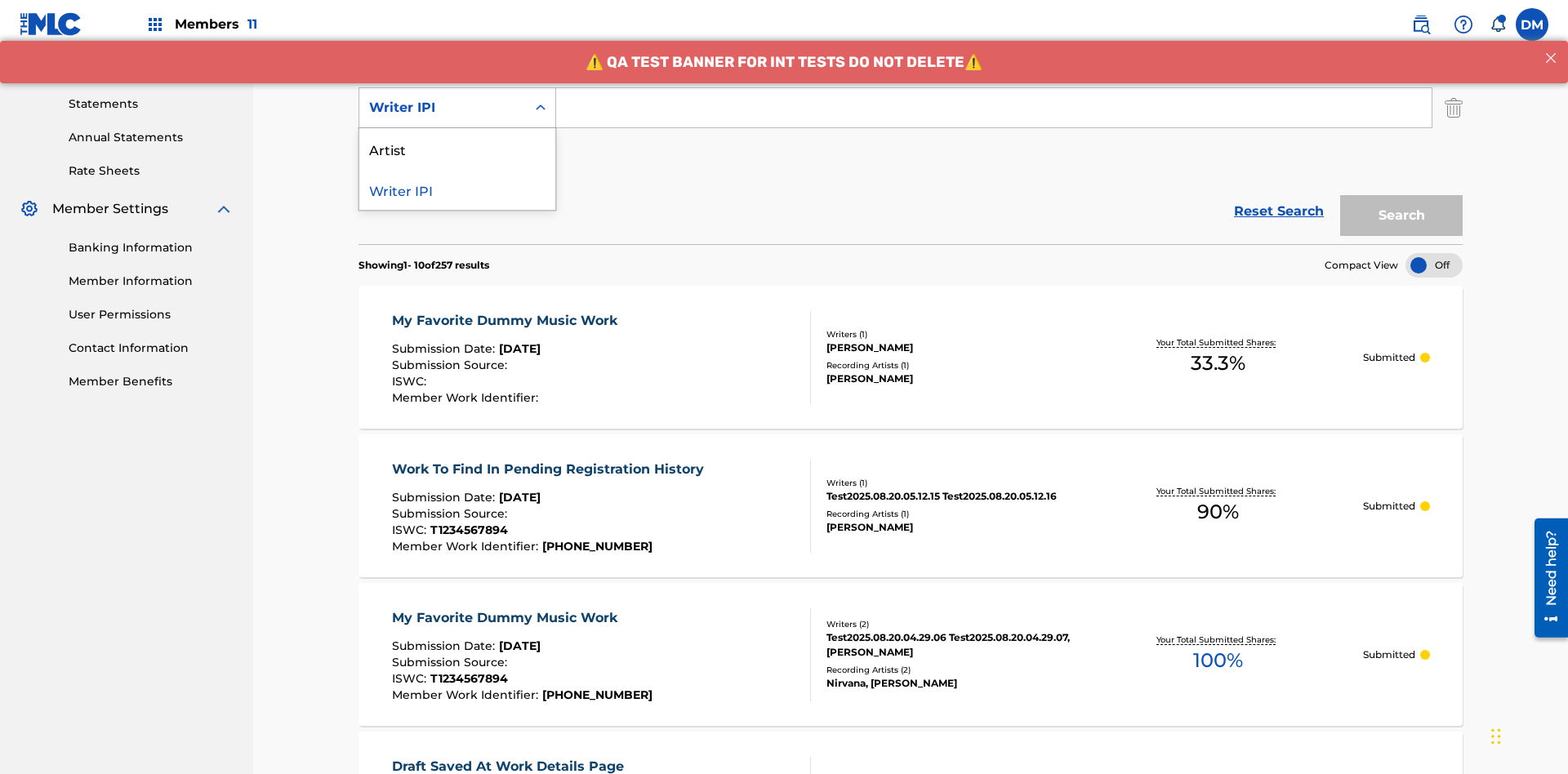
click at [457, 149] on div "Artist" at bounding box center [457, 148] width 196 height 40
click at [457, 138] on button "Add Criteria" at bounding box center [457, 158] width 198 height 40
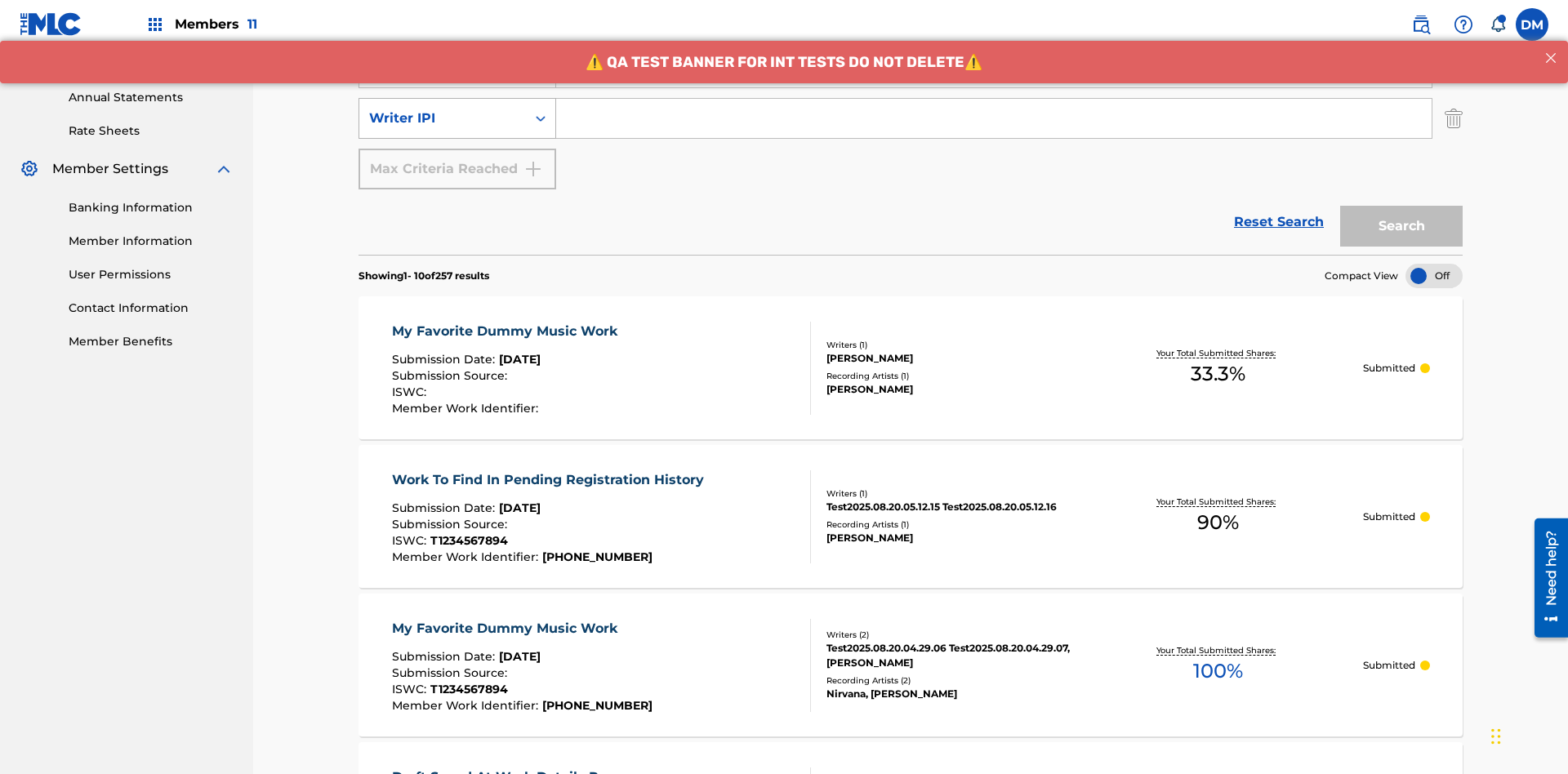
click at [443, 109] on div "Writer IPI" at bounding box center [442, 118] width 147 height 19
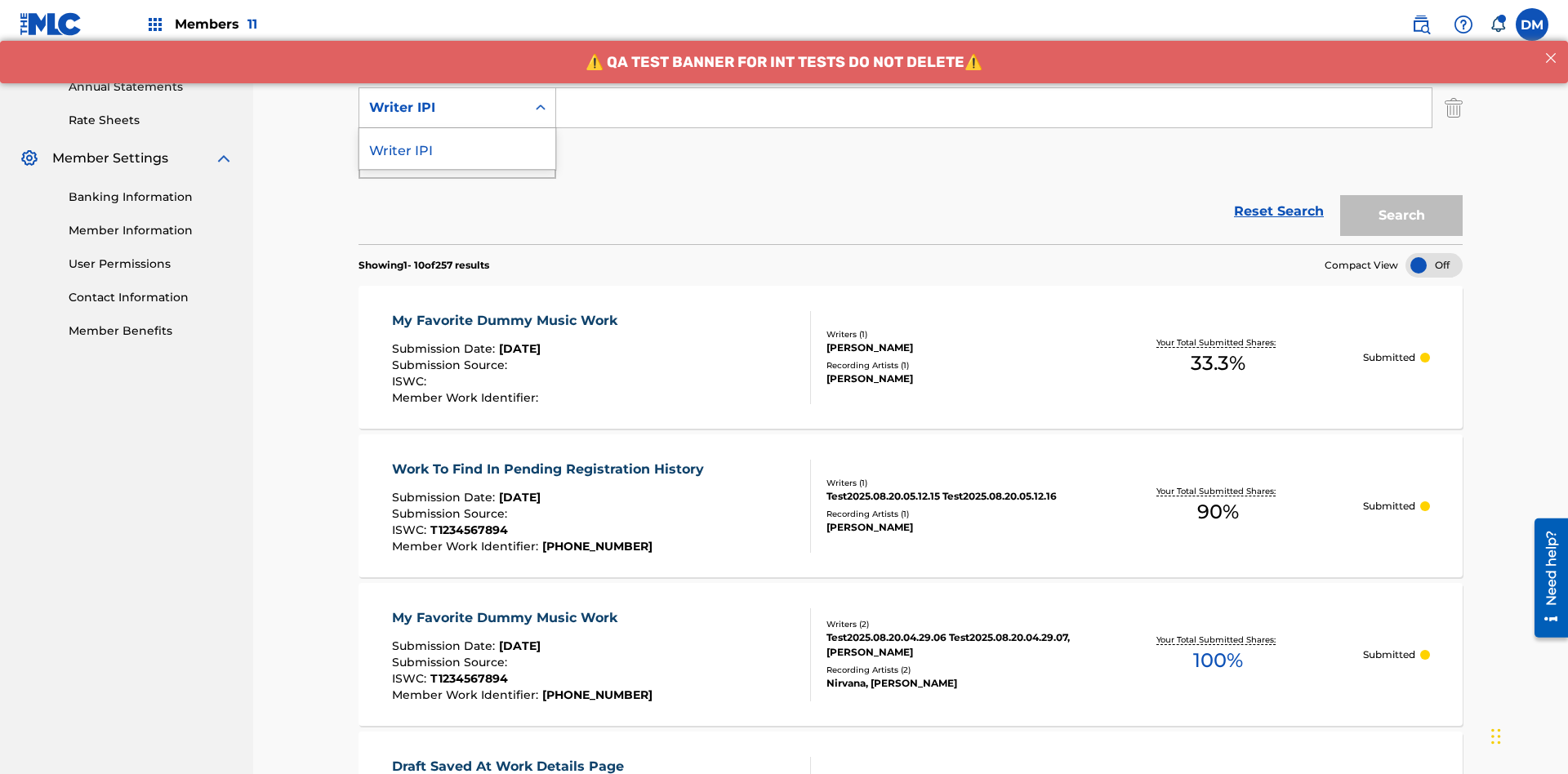
click at [457, 149] on div "Writer IPI" at bounding box center [457, 148] width 196 height 40
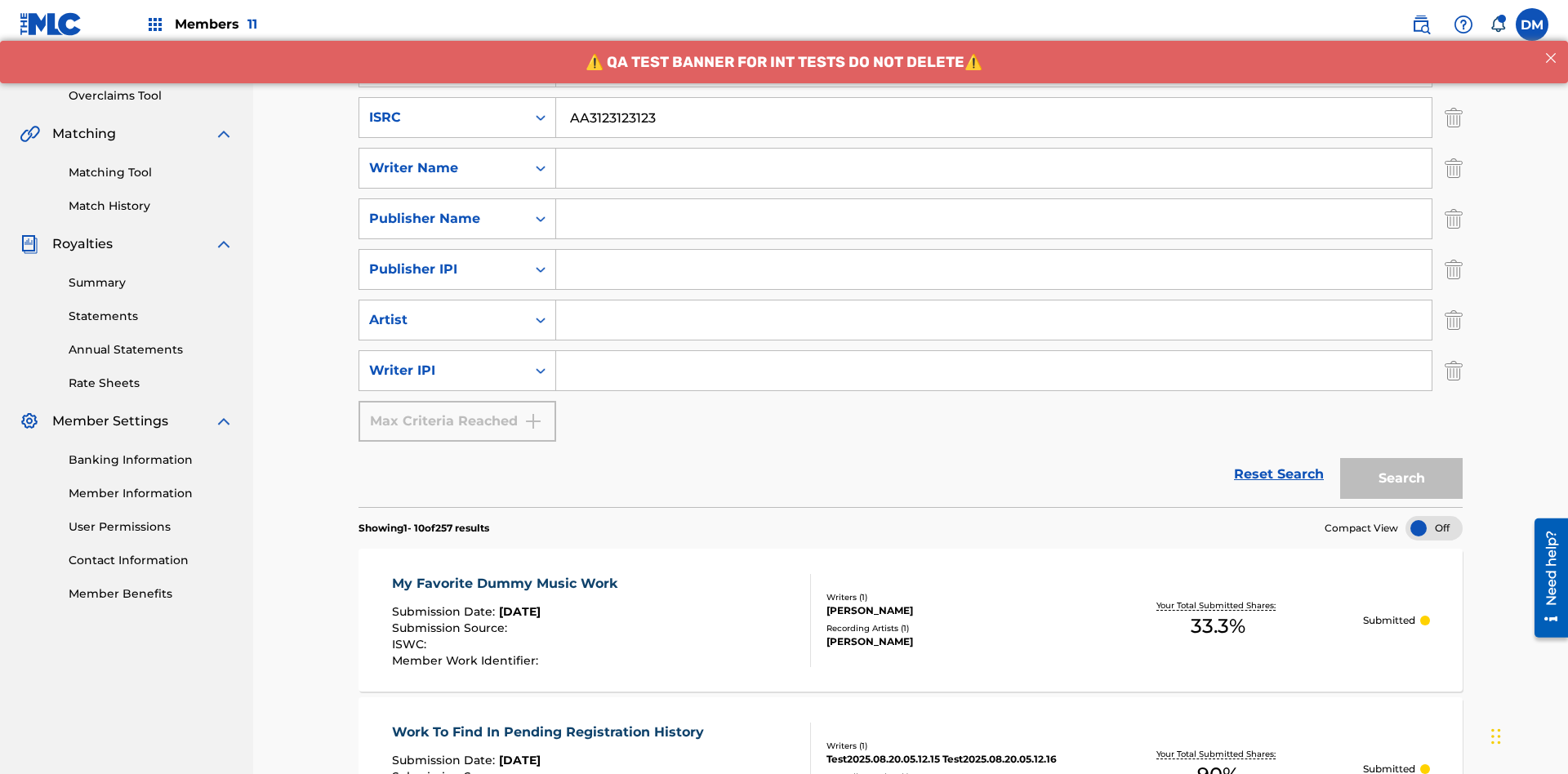
type input "AA3123123123"
click at [1009, 36] on input "Search Form" at bounding box center [1009, 16] width 906 height 40
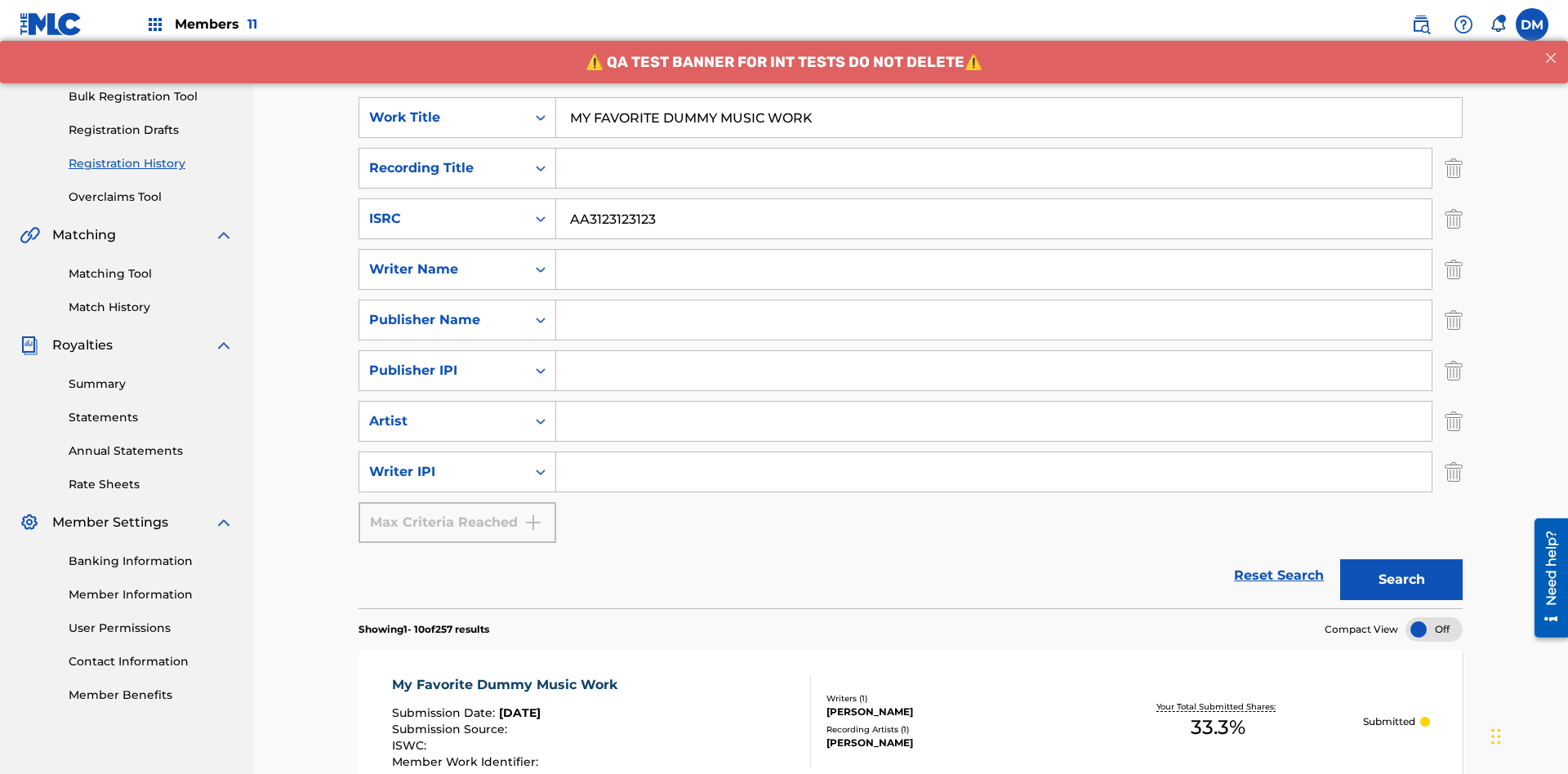
type input "MY FAVORITE DUMMY MUSIC WORK"
click at [994, 250] on input "Search Form" at bounding box center [994, 270] width 876 height 40
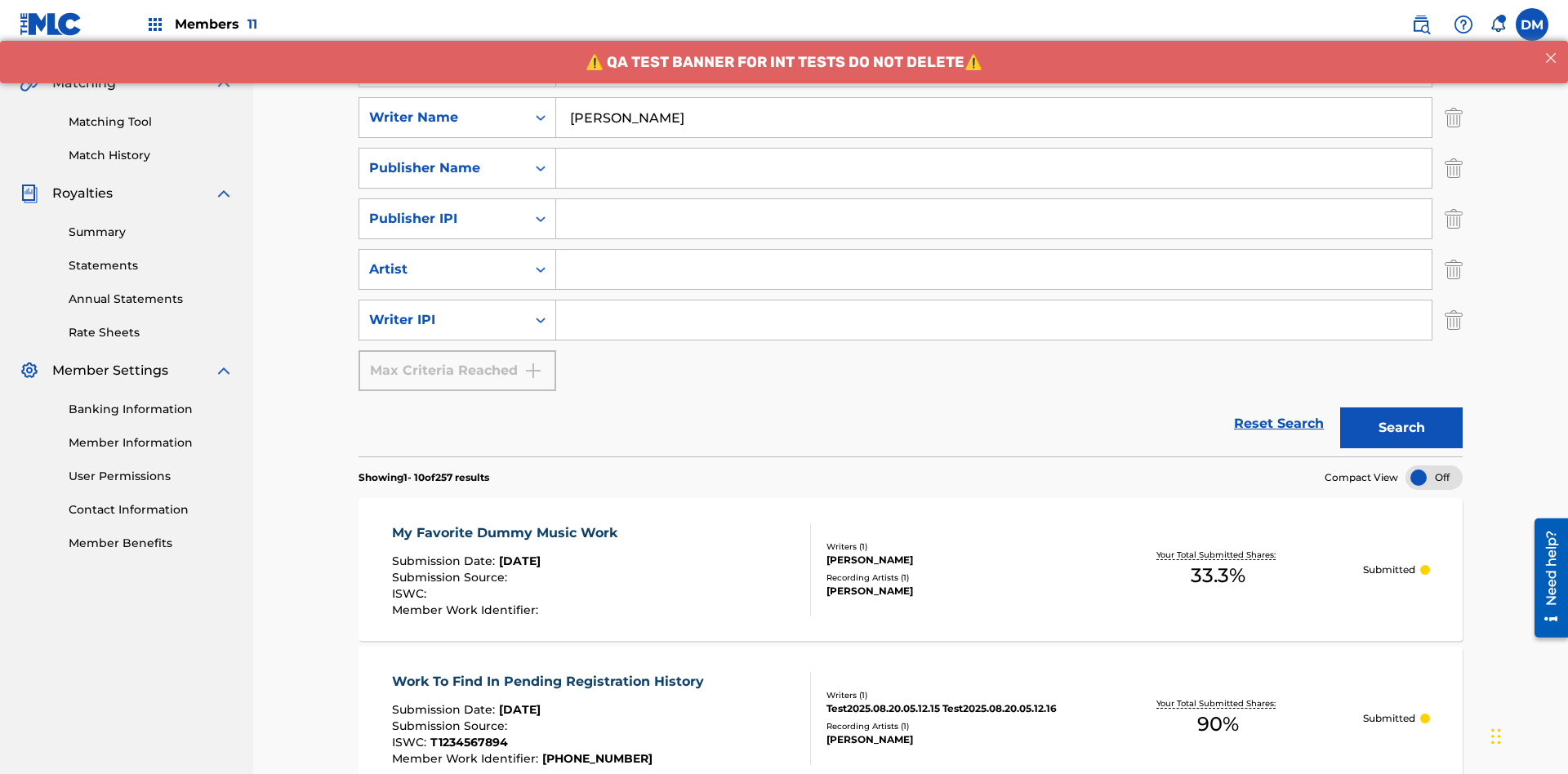
type input "[PERSON_NAME]"
click at [994, 301] on input "Search Form" at bounding box center [994, 320] width 876 height 40
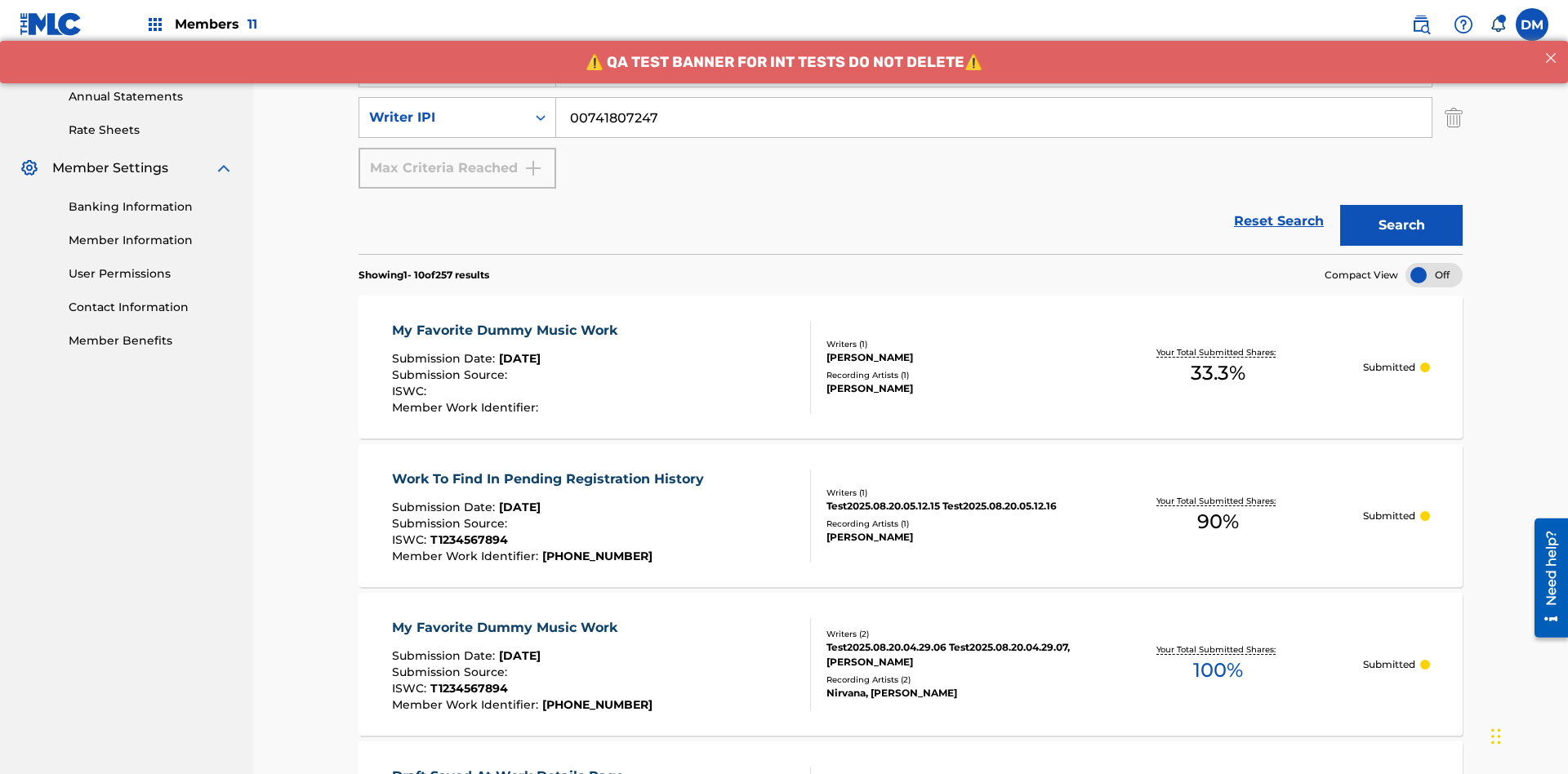
scroll to position [414, 0]
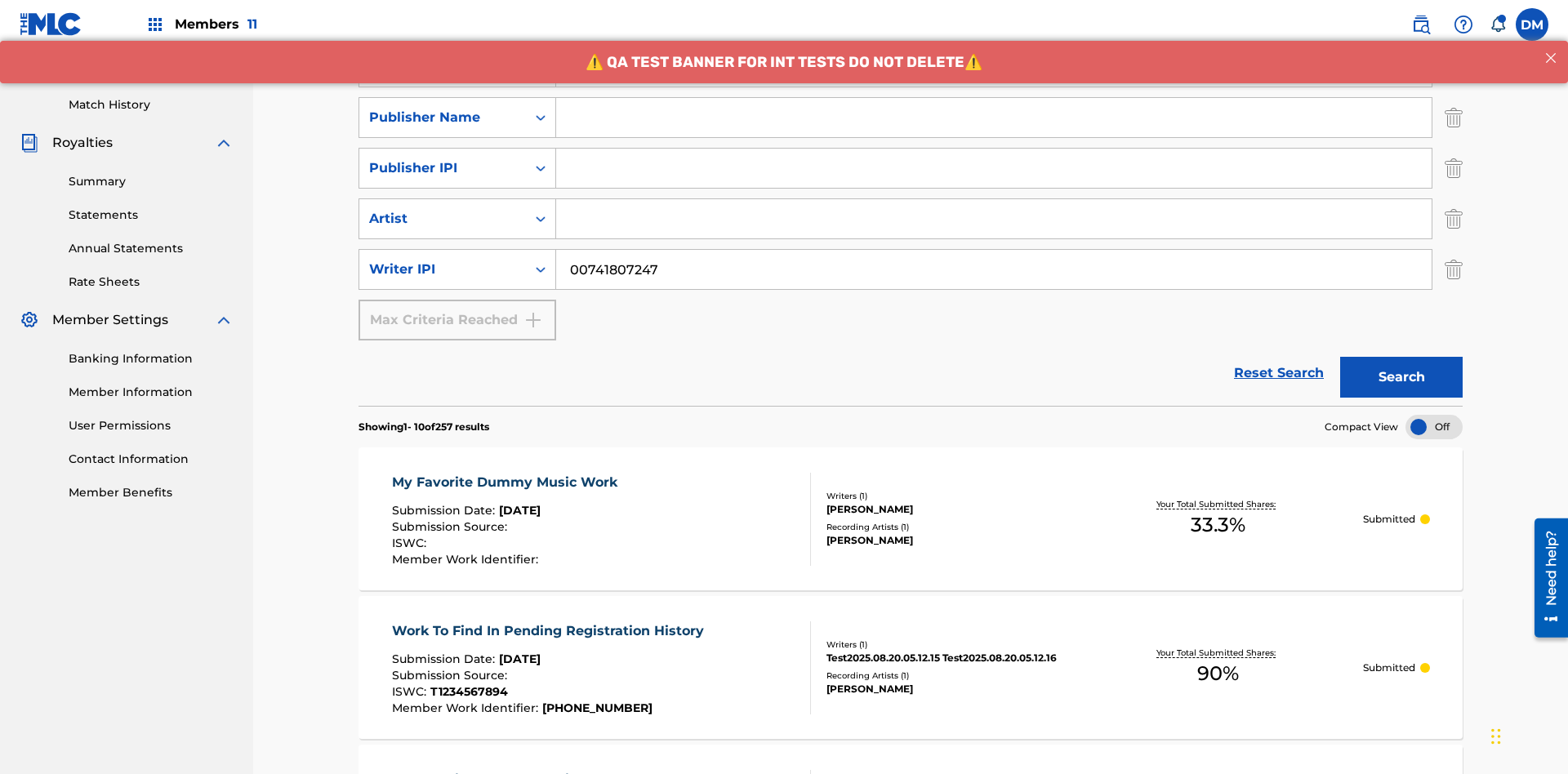
type input "00741807247"
click at [994, 118] on input "Search Form" at bounding box center [994, 117] width 876 height 40
type input "CALACA"
click at [994, 149] on input "Search Form" at bounding box center [994, 168] width 876 height 40
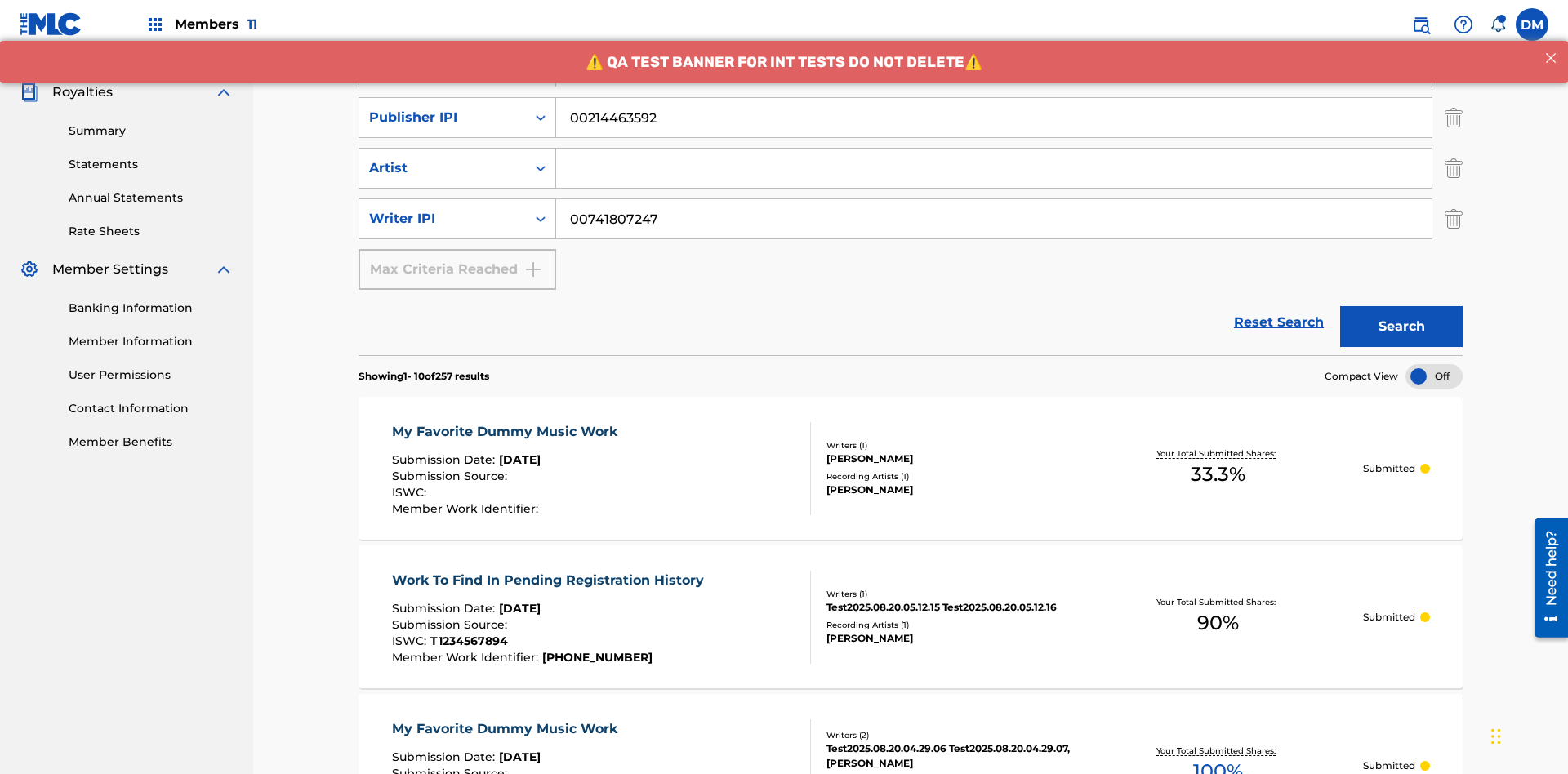
type input "00214463592"
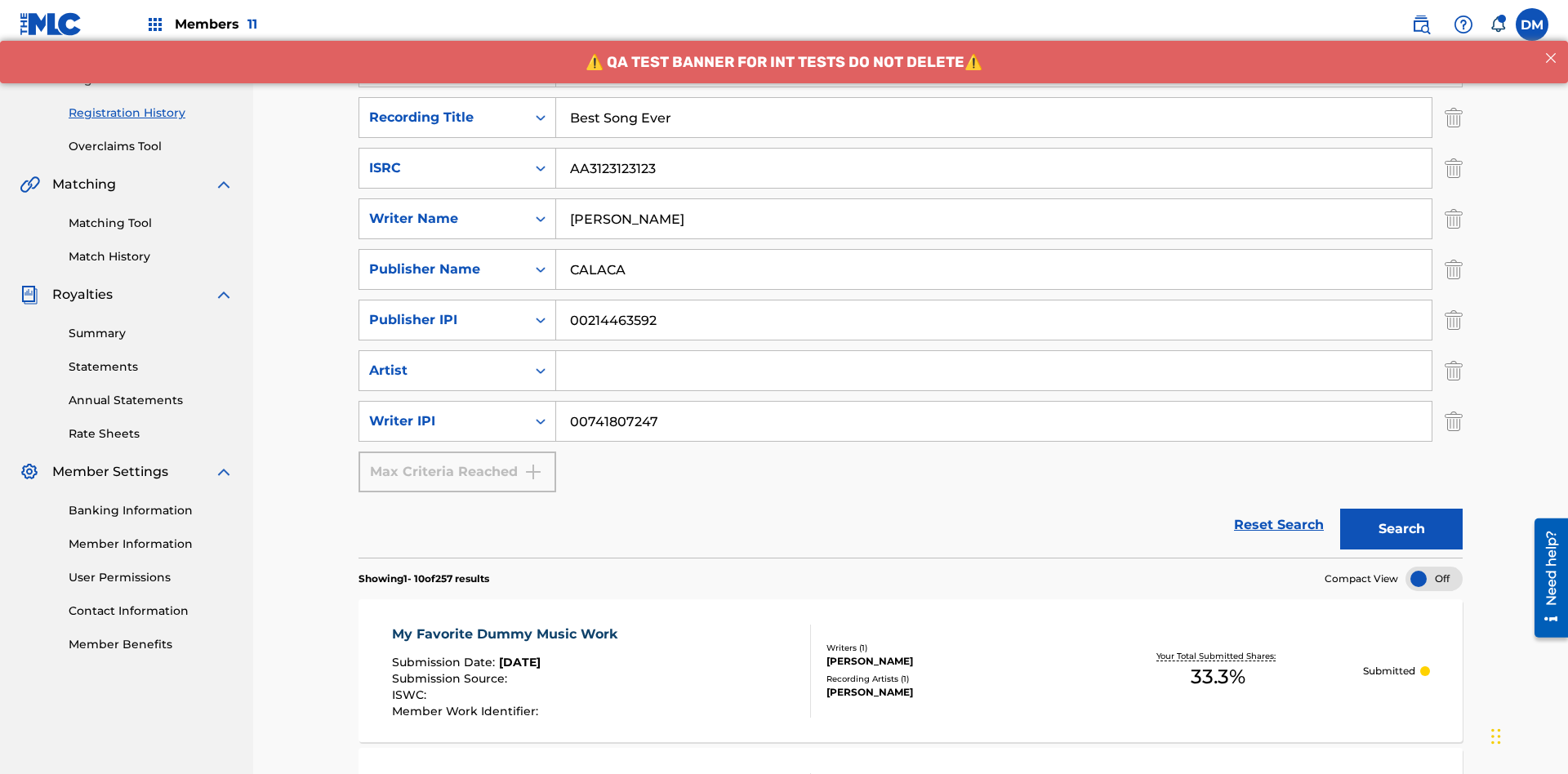
type input "Best Song Ever"
click at [994, 351] on input "Search Form" at bounding box center [994, 371] width 876 height 40
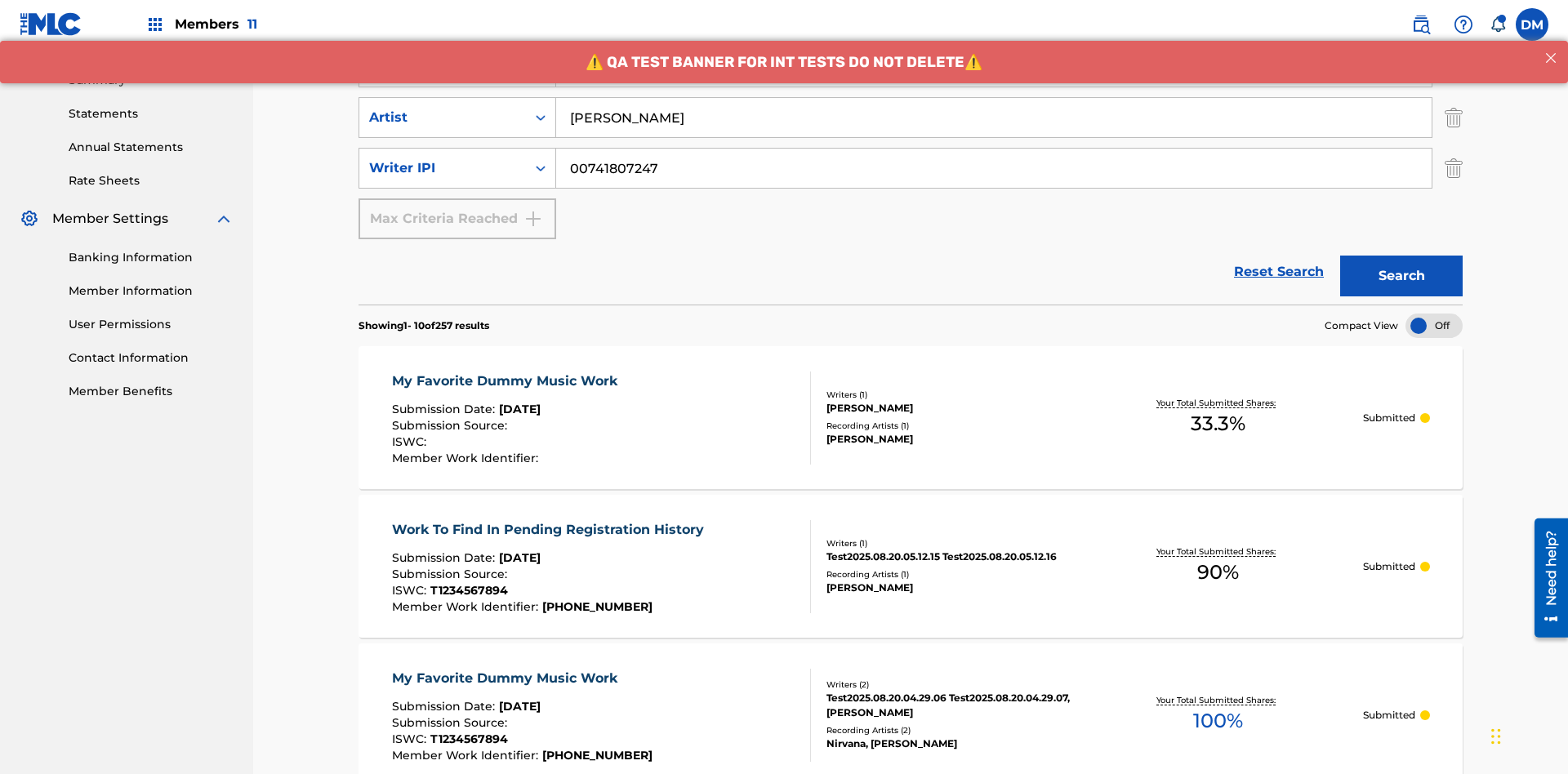
type input "[PERSON_NAME]"
click at [1401, 256] on button "Search" at bounding box center [1400, 276] width 122 height 40
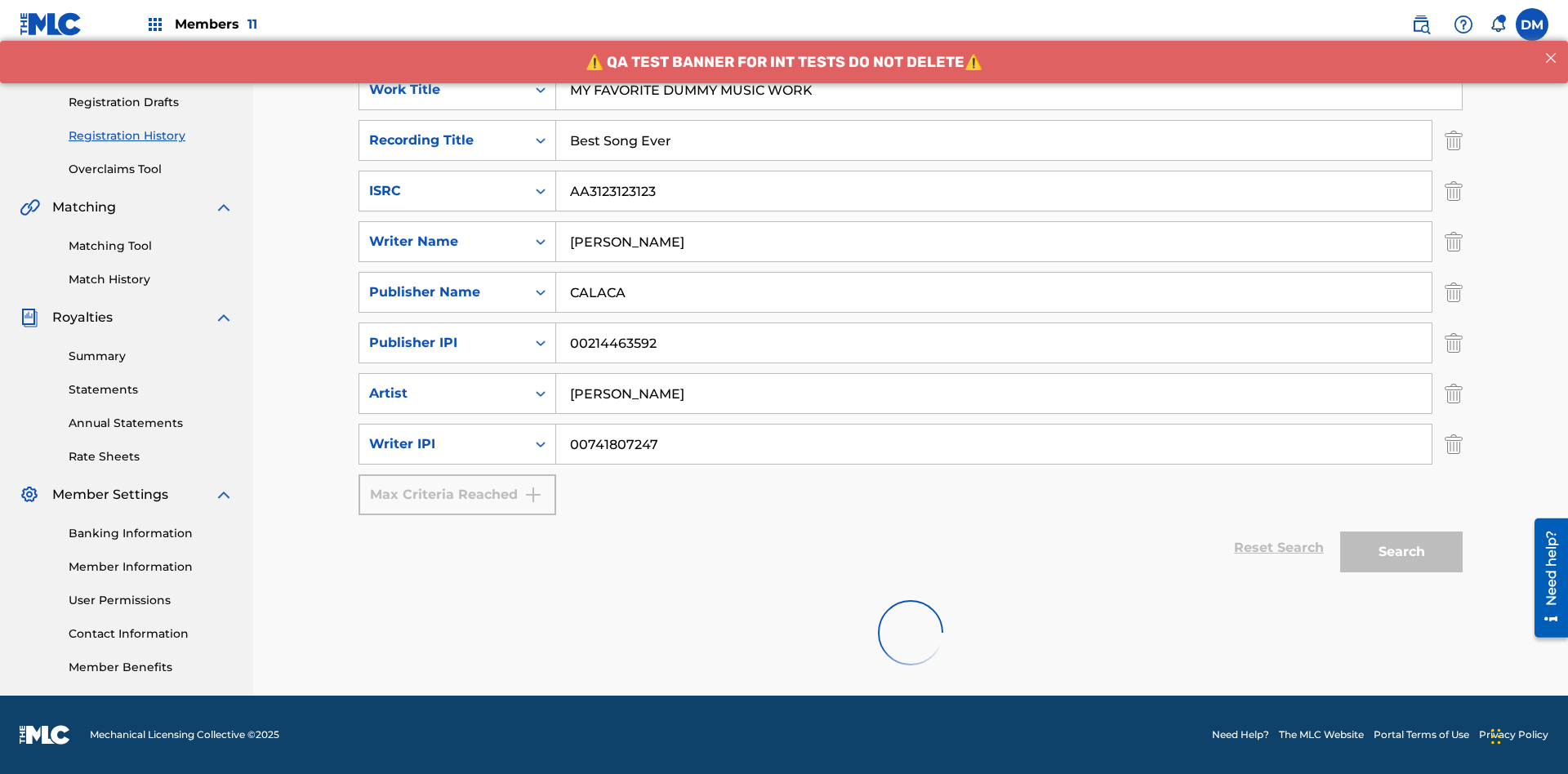
scroll to position [730, 0]
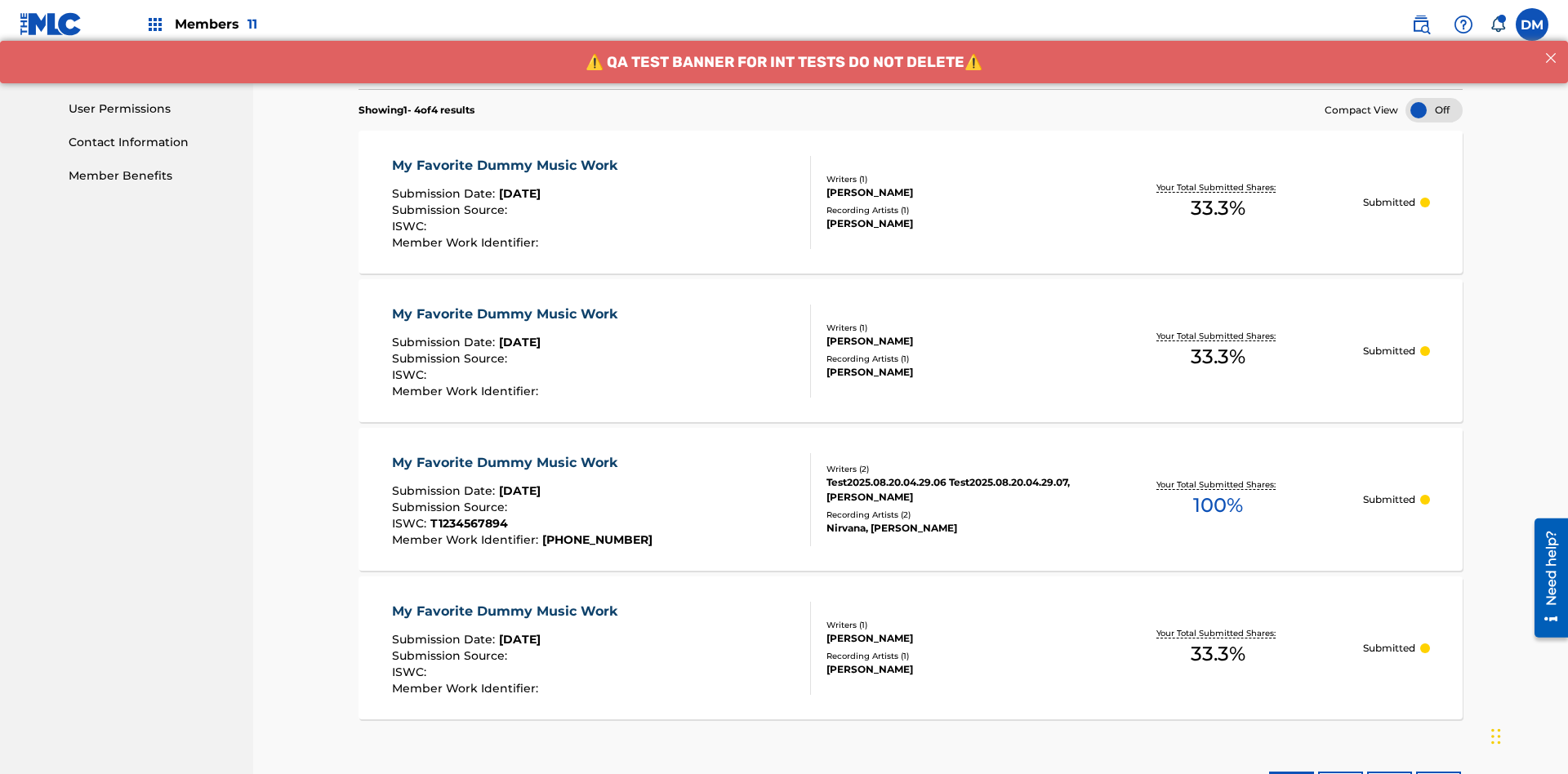
click at [506, 156] on div "My Favorite Dummy Music Work" at bounding box center [509, 165] width 233 height 19
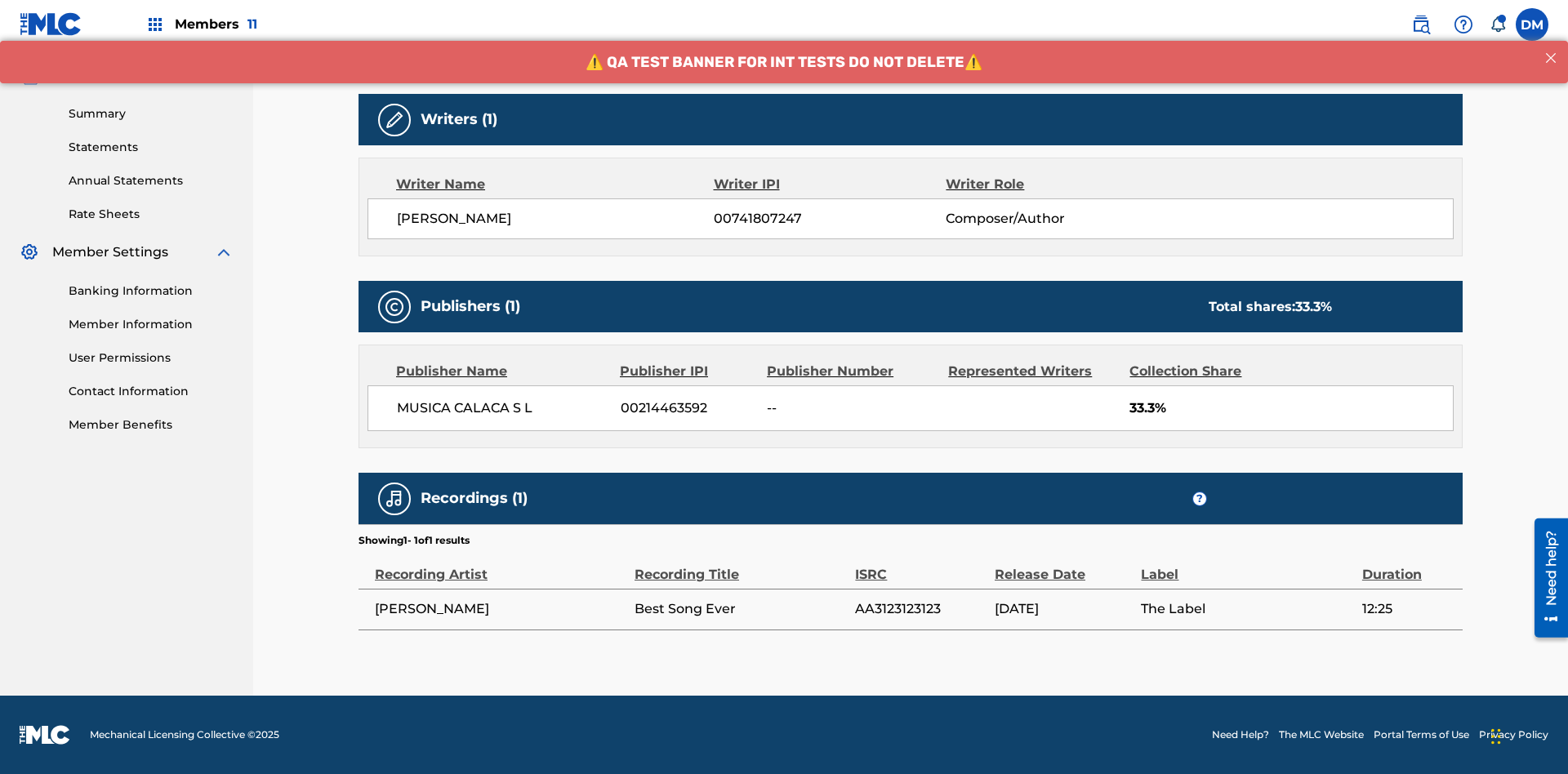
scroll to position [115, 0]
